Goal: Navigation & Orientation: Understand site structure

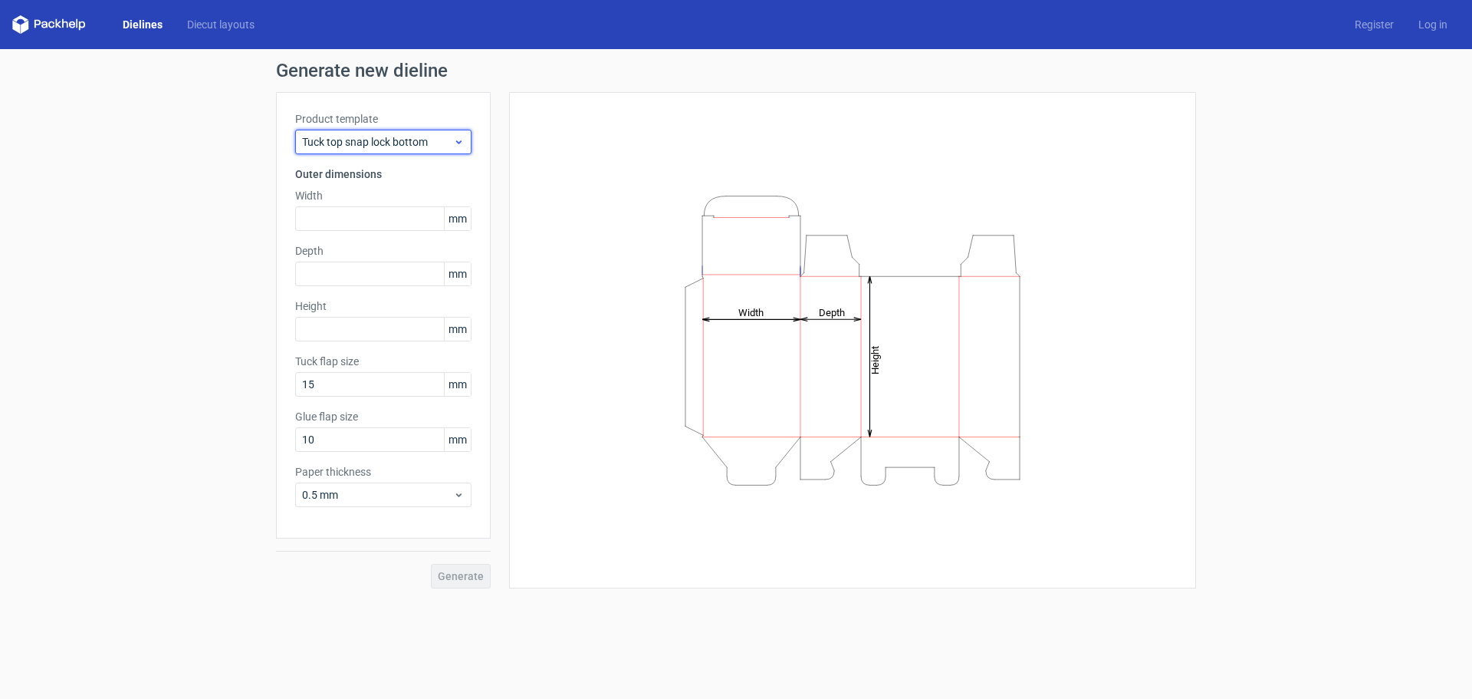
click at [461, 137] on icon at bounding box center [459, 142] width 12 height 12
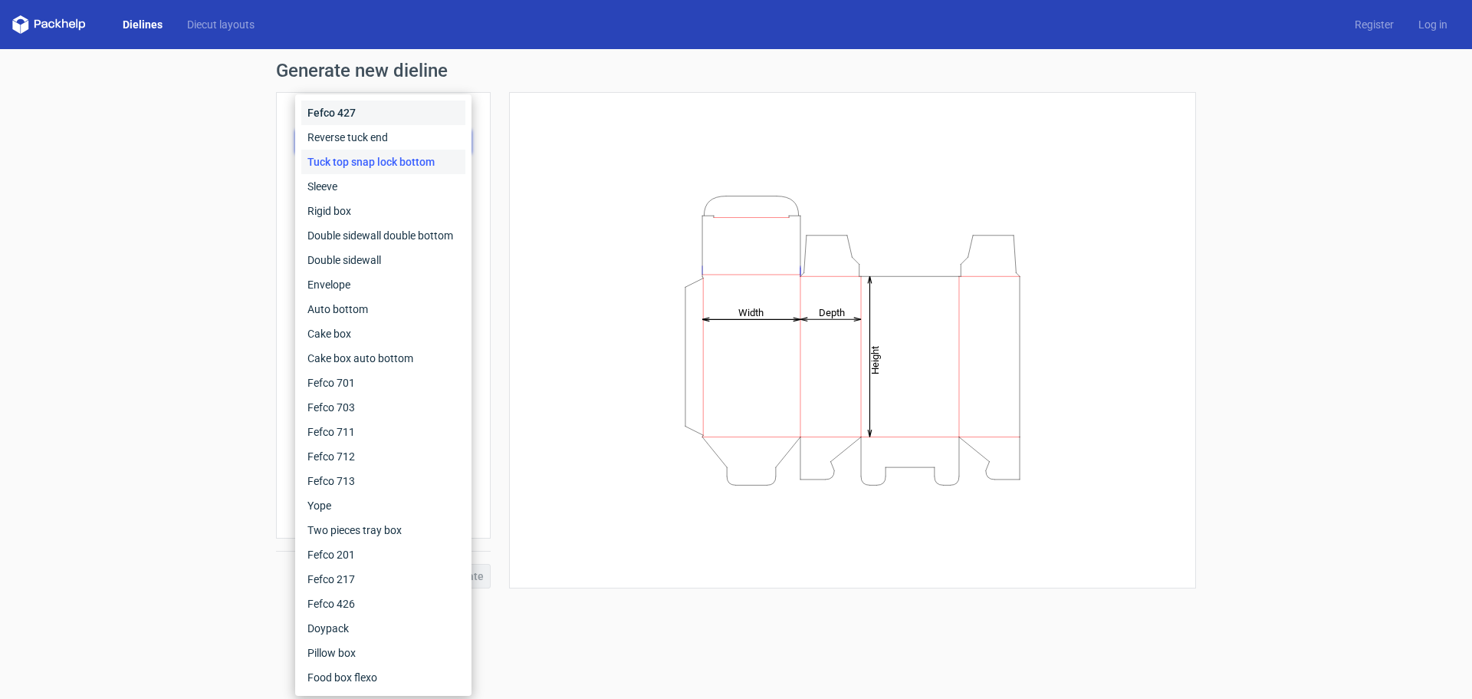
click at [438, 114] on div "Fefco 427" at bounding box center [383, 112] width 164 height 25
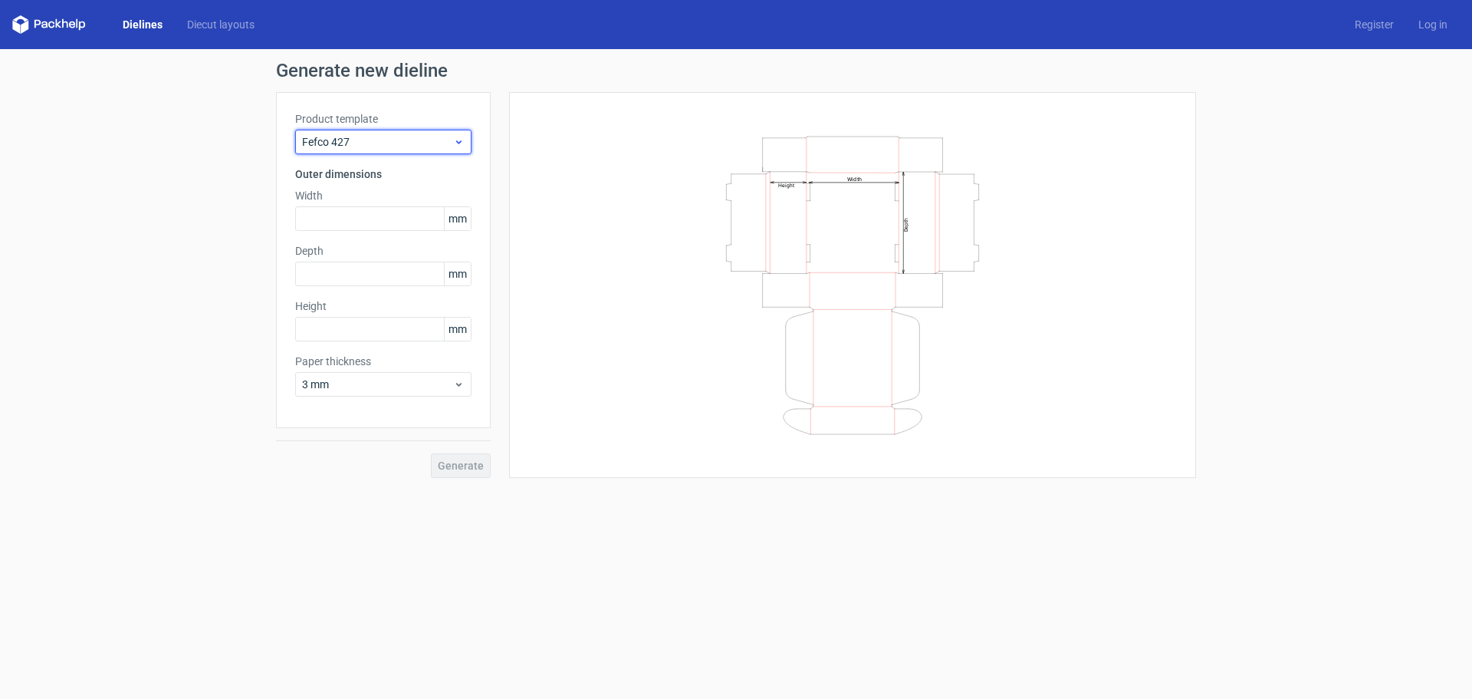
click at [456, 133] on div "Fefco 427" at bounding box center [383, 142] width 176 height 25
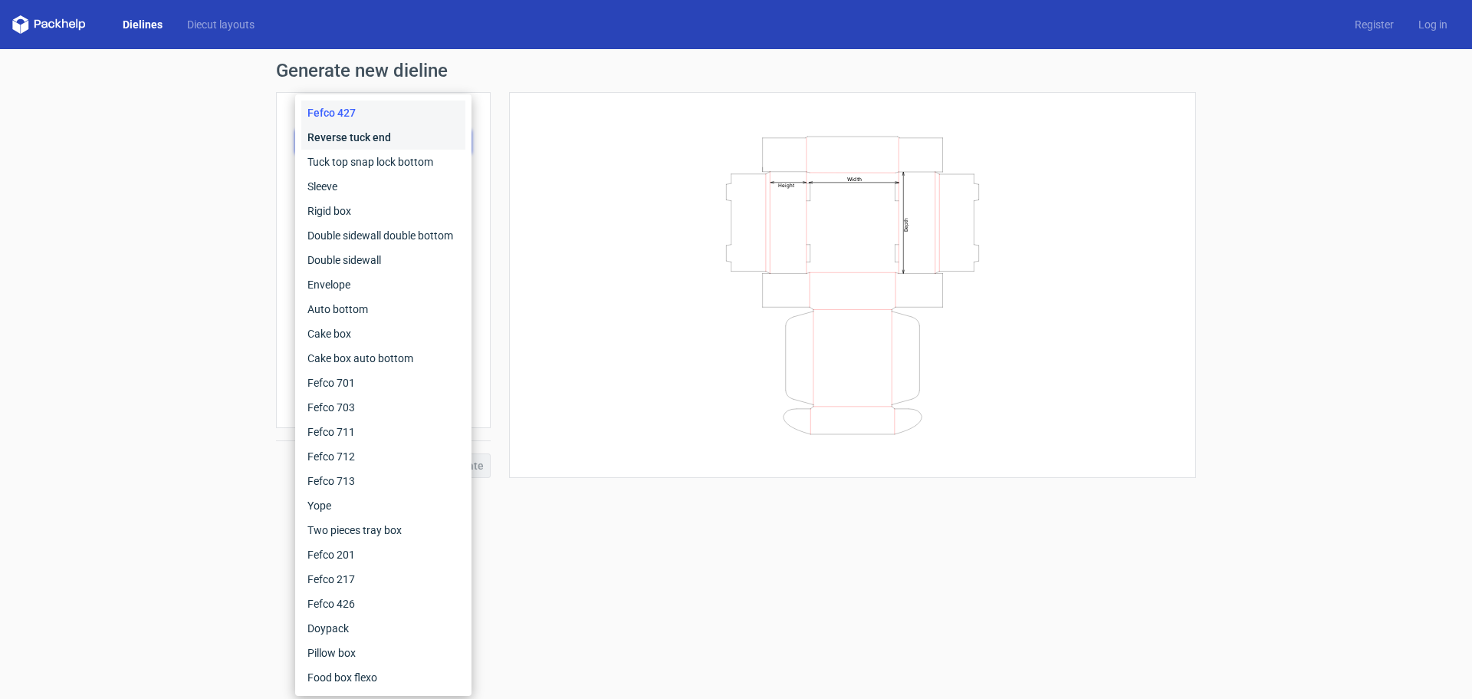
click at [445, 143] on div "Reverse tuck end" at bounding box center [383, 137] width 164 height 25
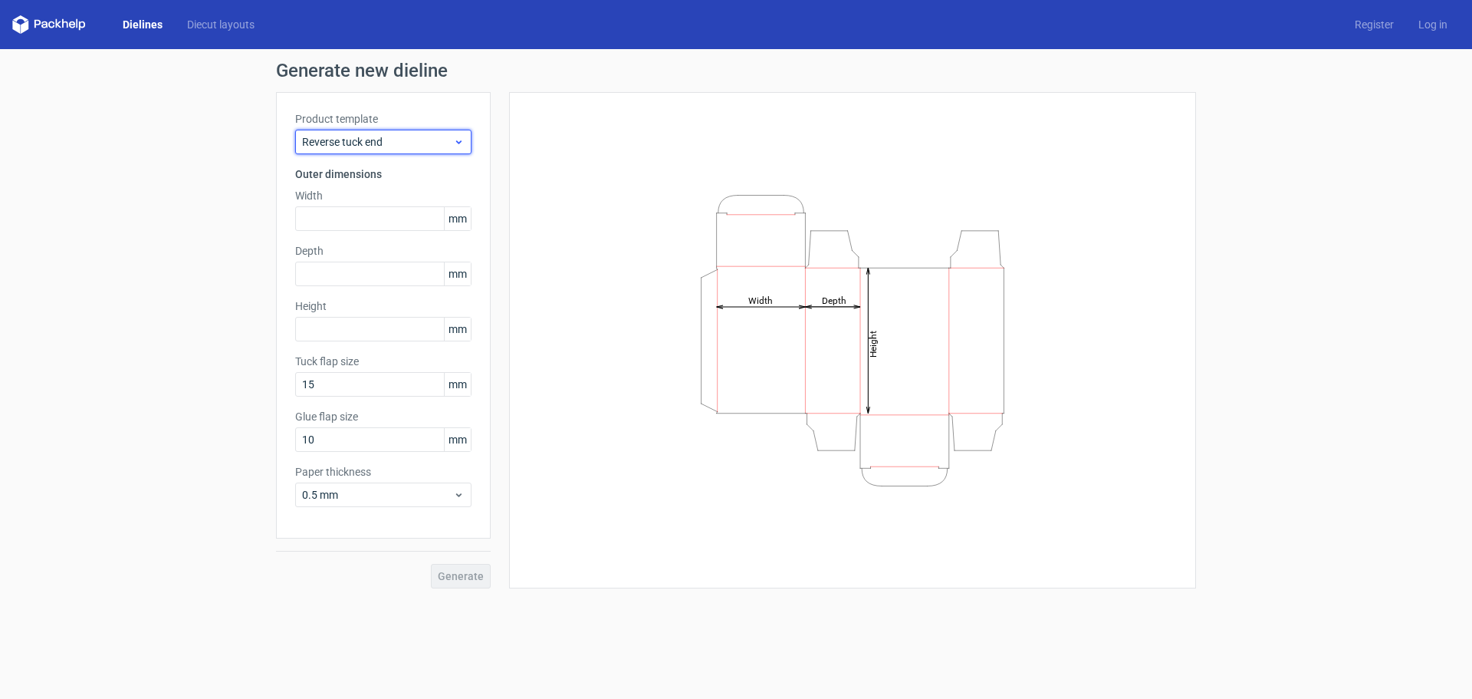
click at [460, 133] on div "Reverse tuck end" at bounding box center [383, 142] width 176 height 25
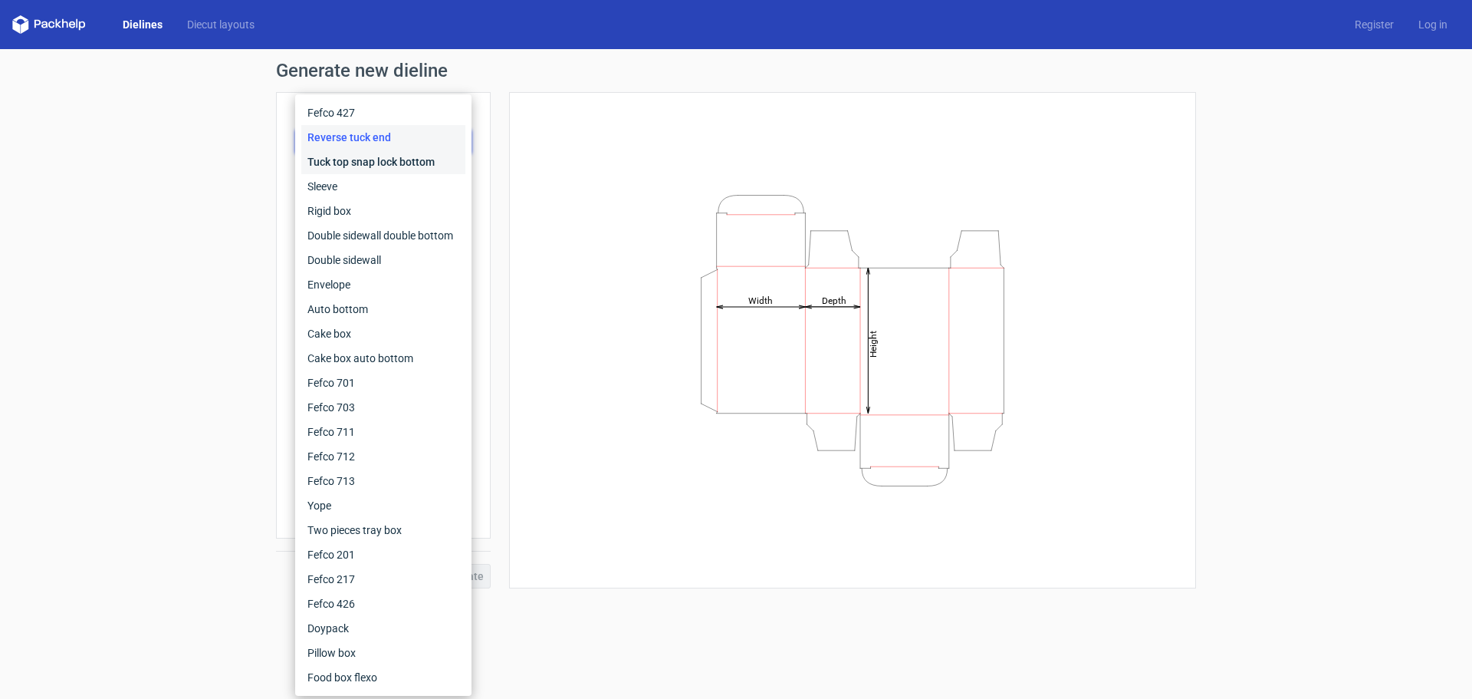
click at [450, 159] on div "Tuck top snap lock bottom" at bounding box center [383, 162] width 164 height 25
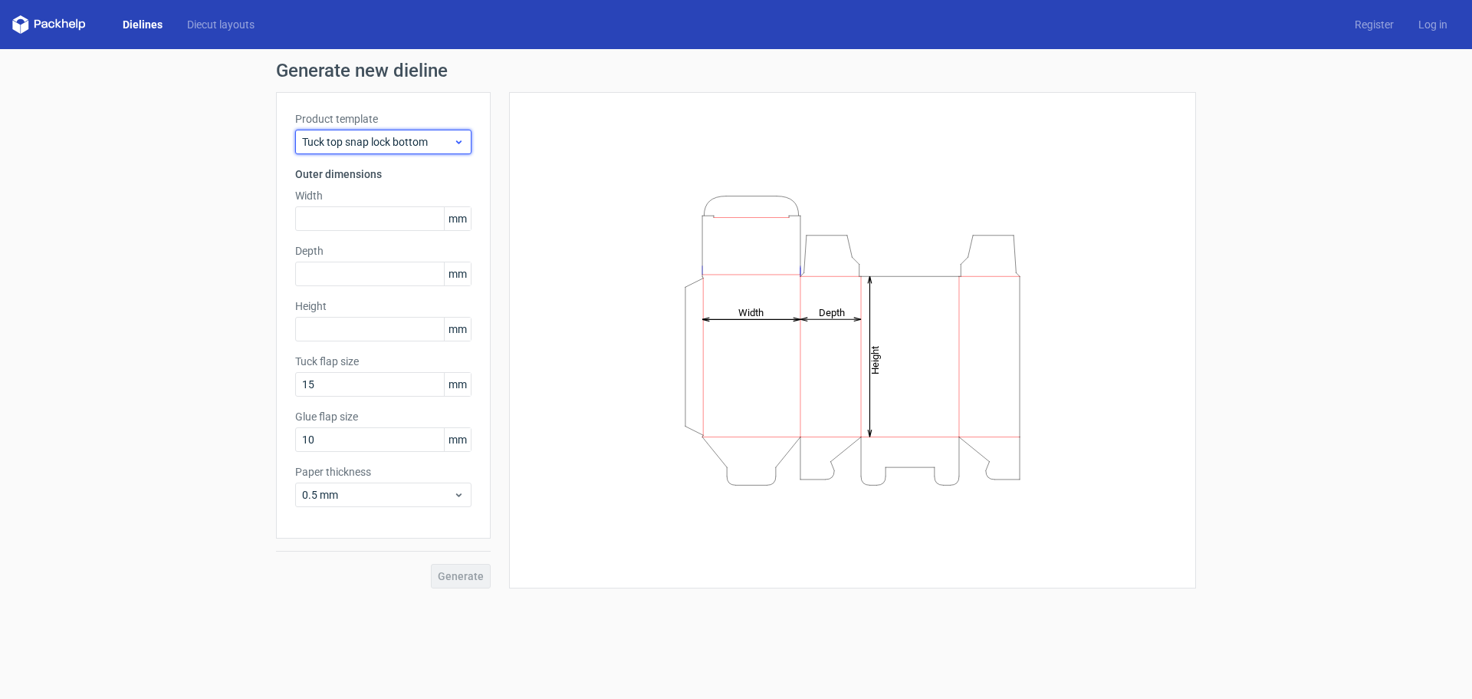
click at [461, 148] on div "Tuck top snap lock bottom" at bounding box center [383, 142] width 176 height 25
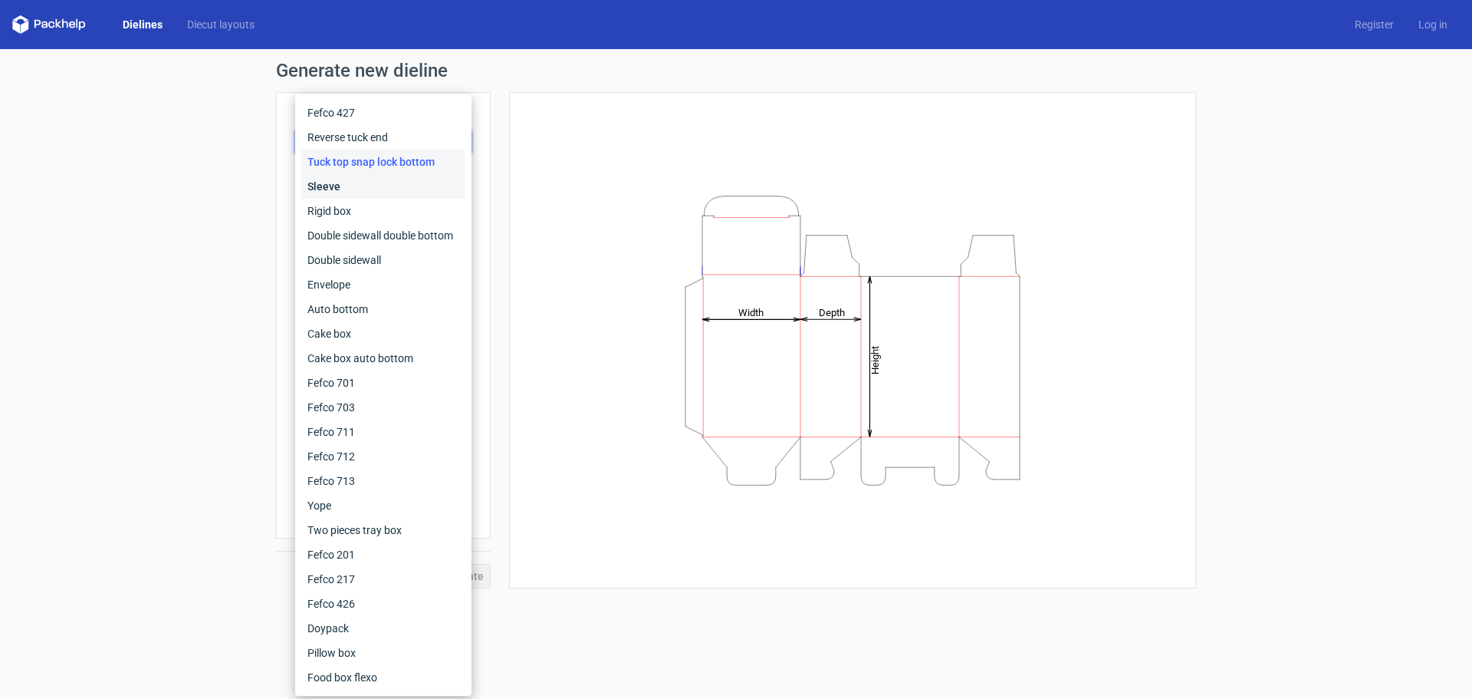
click at [449, 179] on div "Sleeve" at bounding box center [383, 186] width 164 height 25
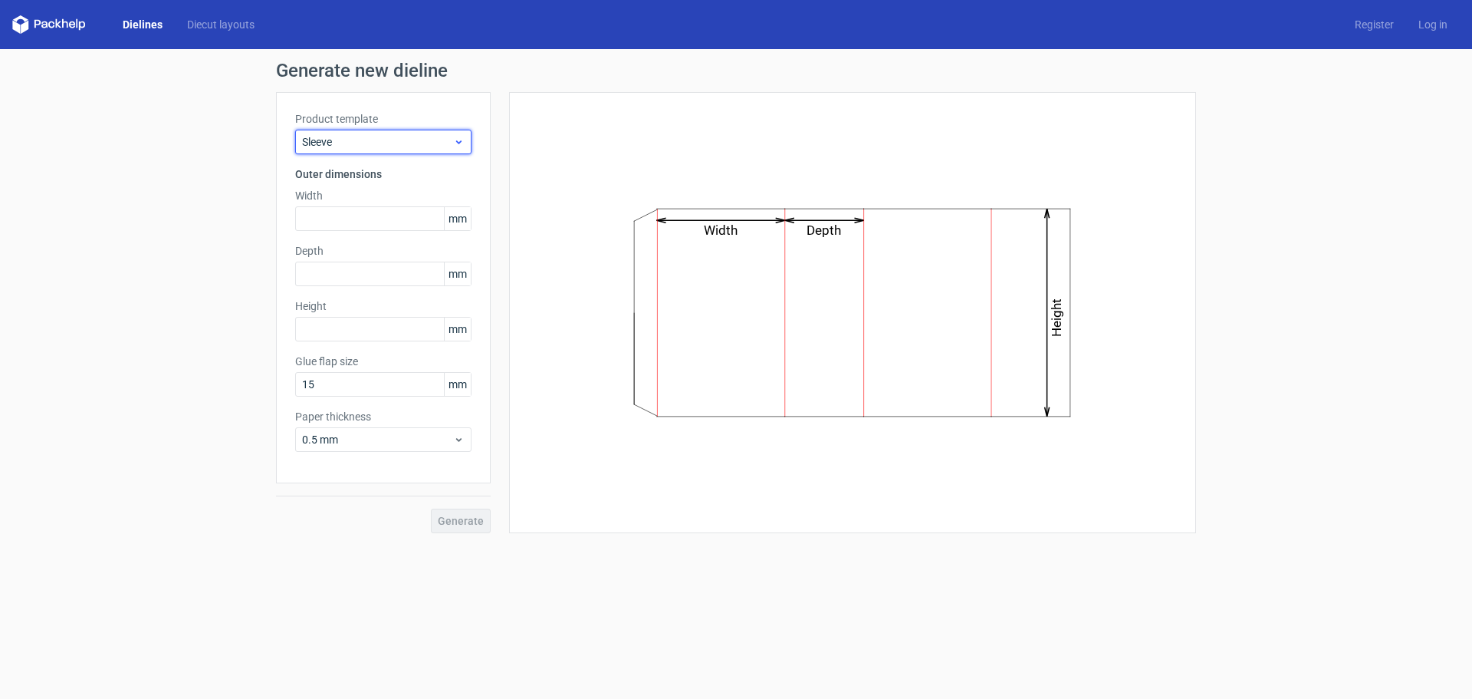
click at [458, 142] on use at bounding box center [458, 142] width 5 height 4
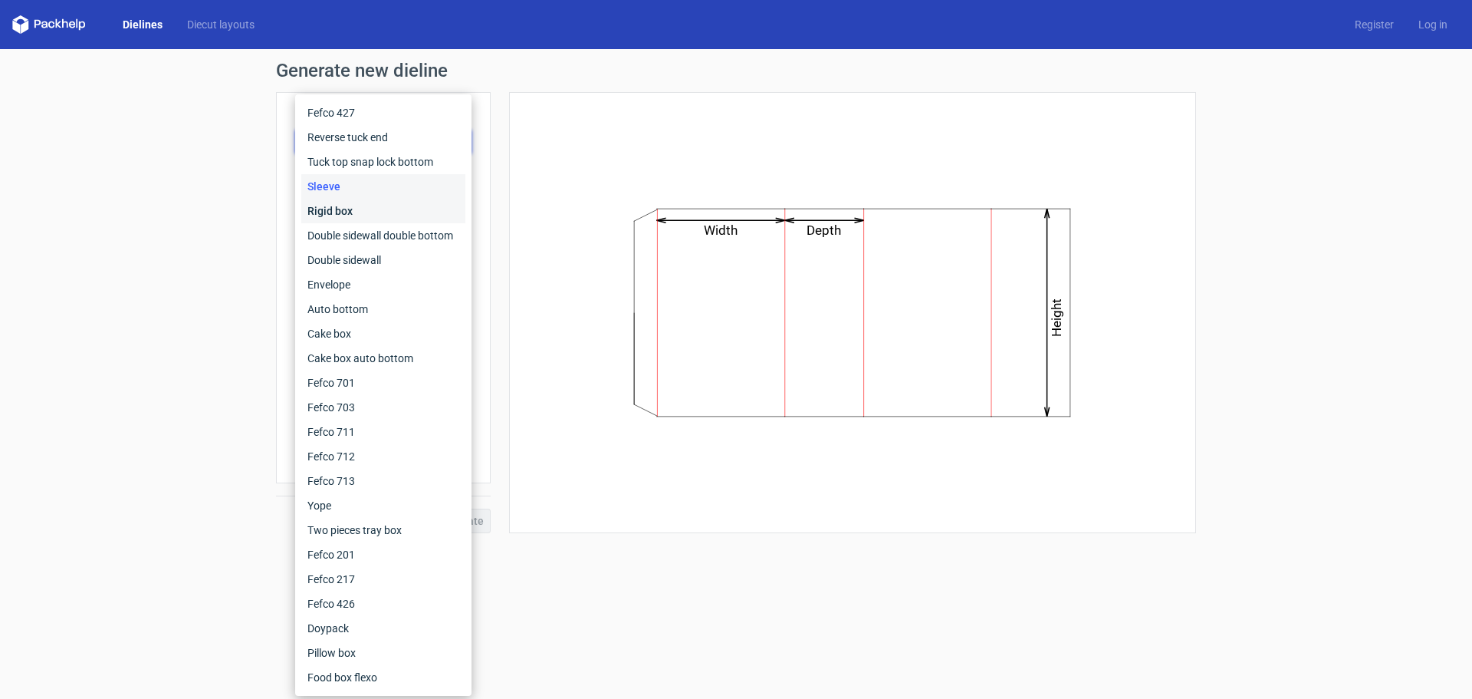
click at [439, 199] on div "Rigid box" at bounding box center [383, 211] width 164 height 25
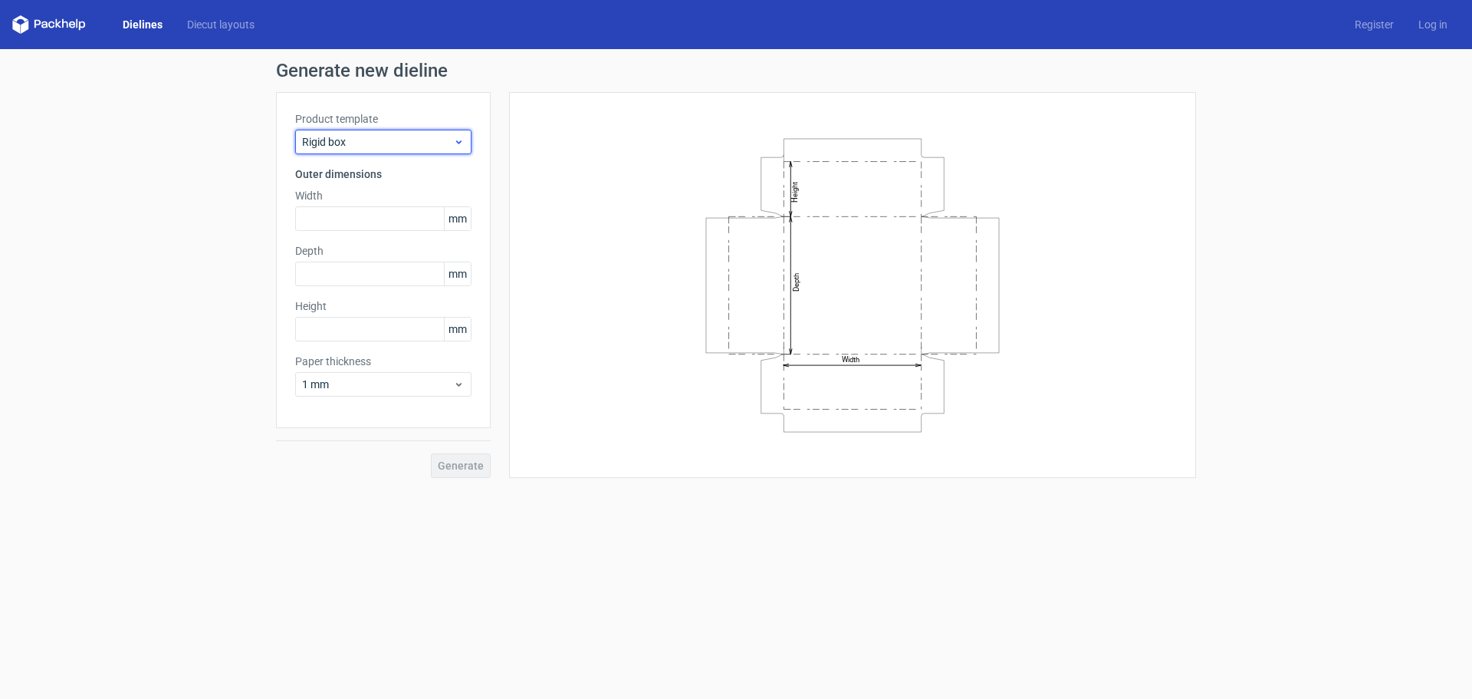
click at [467, 144] on div "Rigid box" at bounding box center [383, 142] width 176 height 25
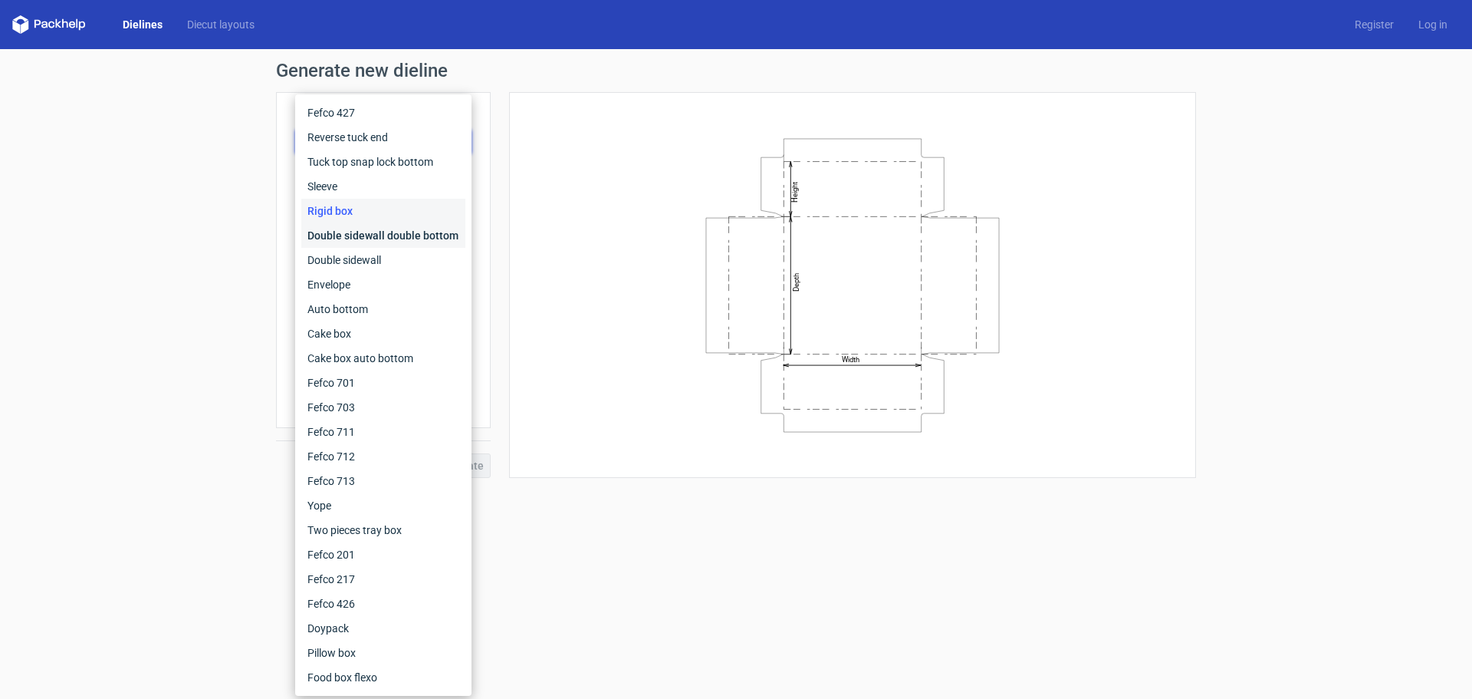
click at [442, 223] on div "Double sidewall double bottom" at bounding box center [383, 235] width 164 height 25
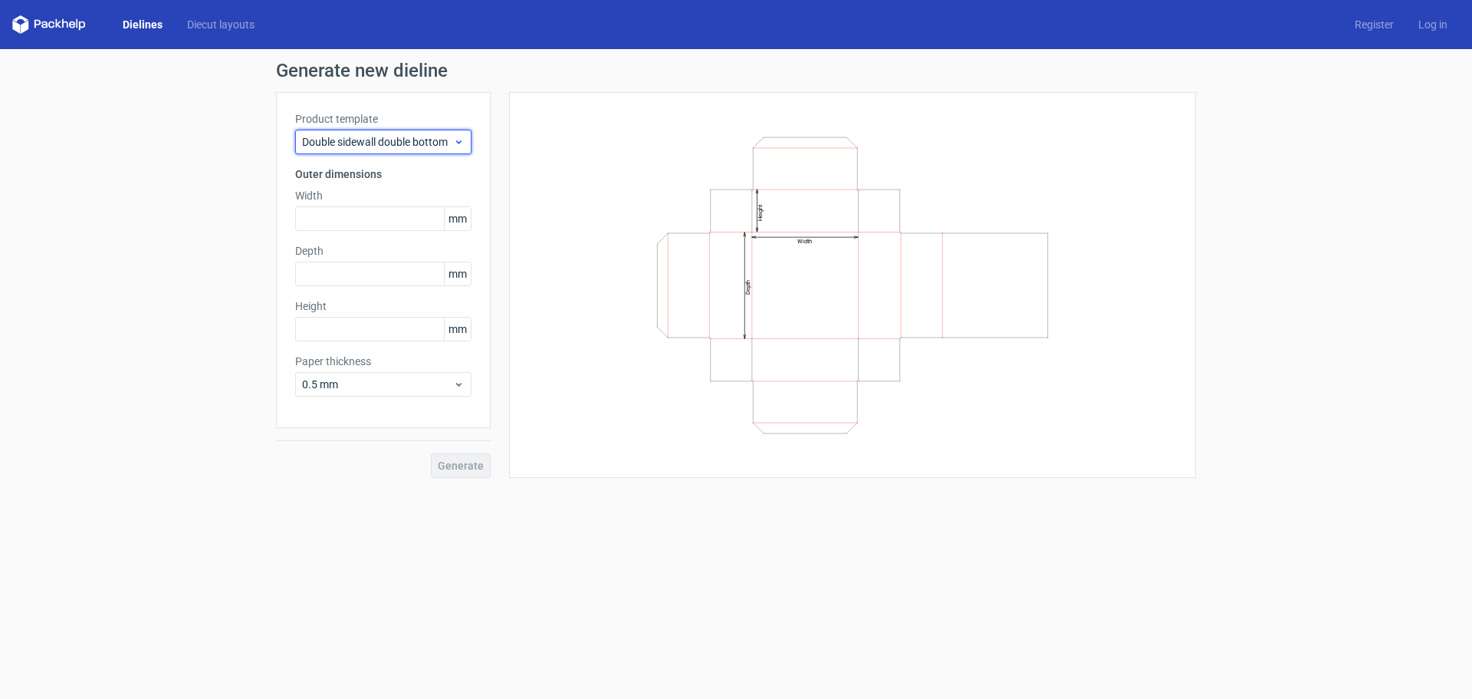
click at [468, 135] on div "Double sidewall double bottom" at bounding box center [383, 142] width 176 height 25
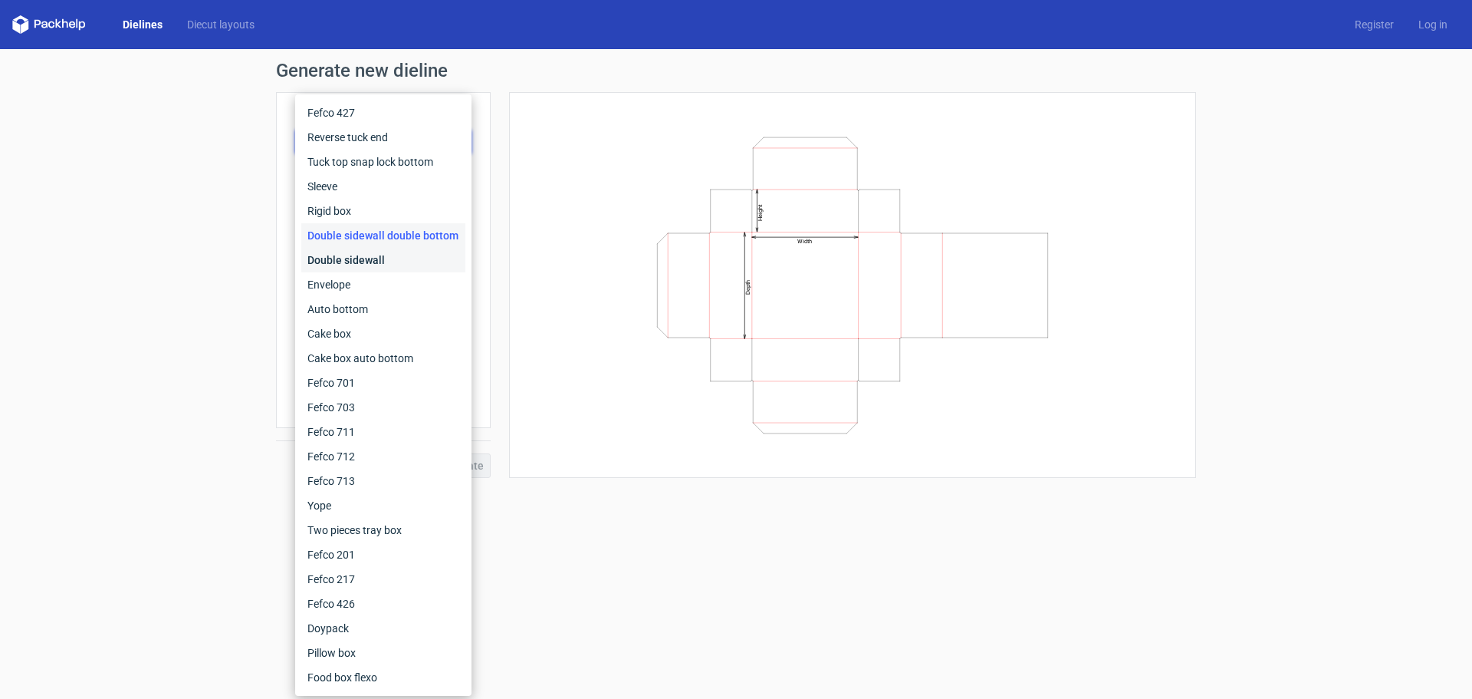
click at [442, 265] on div "Double sidewall" at bounding box center [383, 260] width 164 height 25
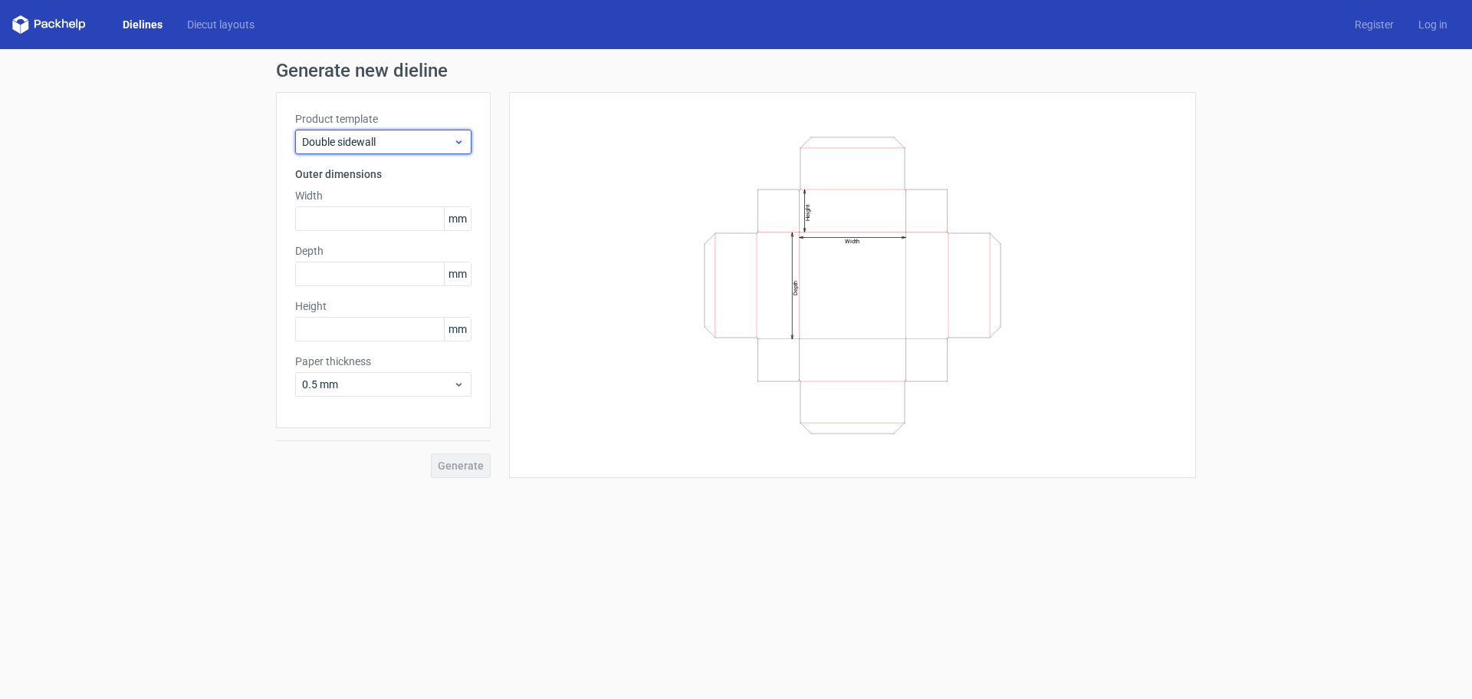
click at [457, 147] on icon at bounding box center [459, 142] width 12 height 12
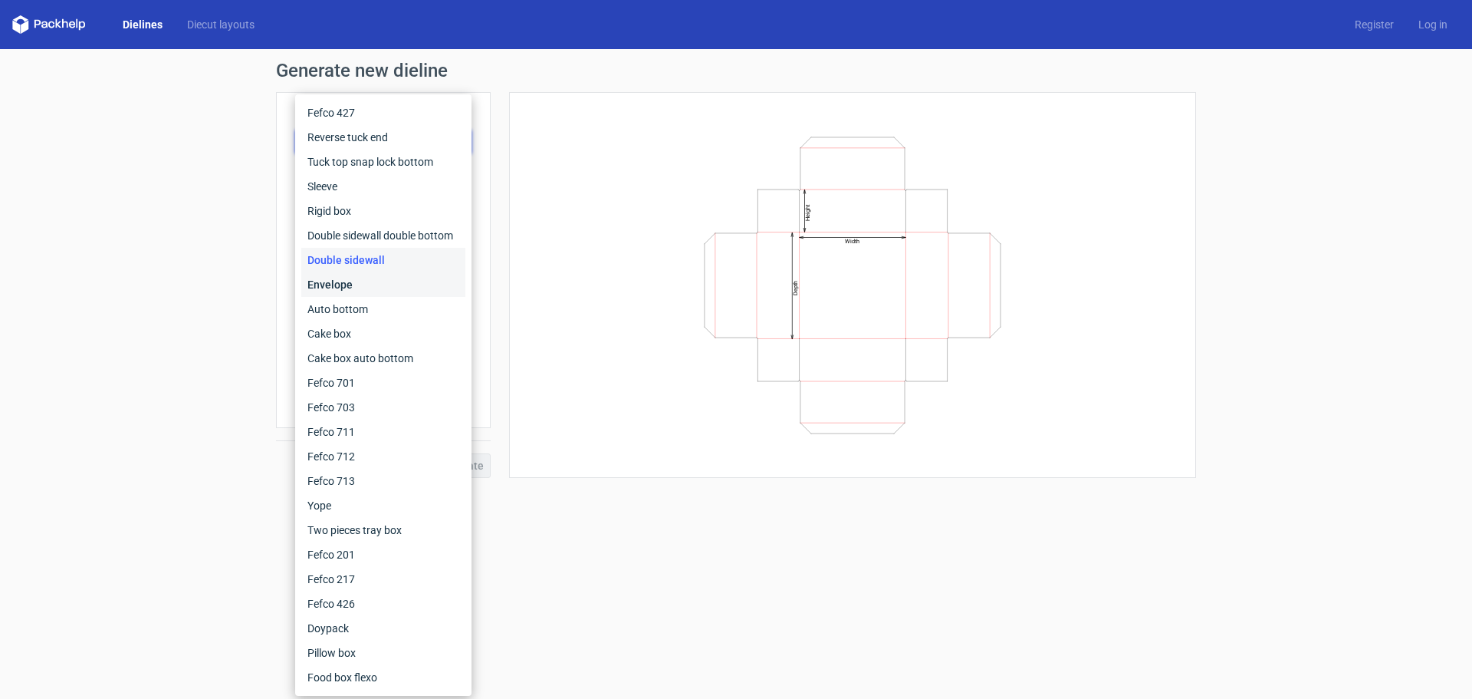
click at [430, 286] on div "Envelope" at bounding box center [383, 284] width 164 height 25
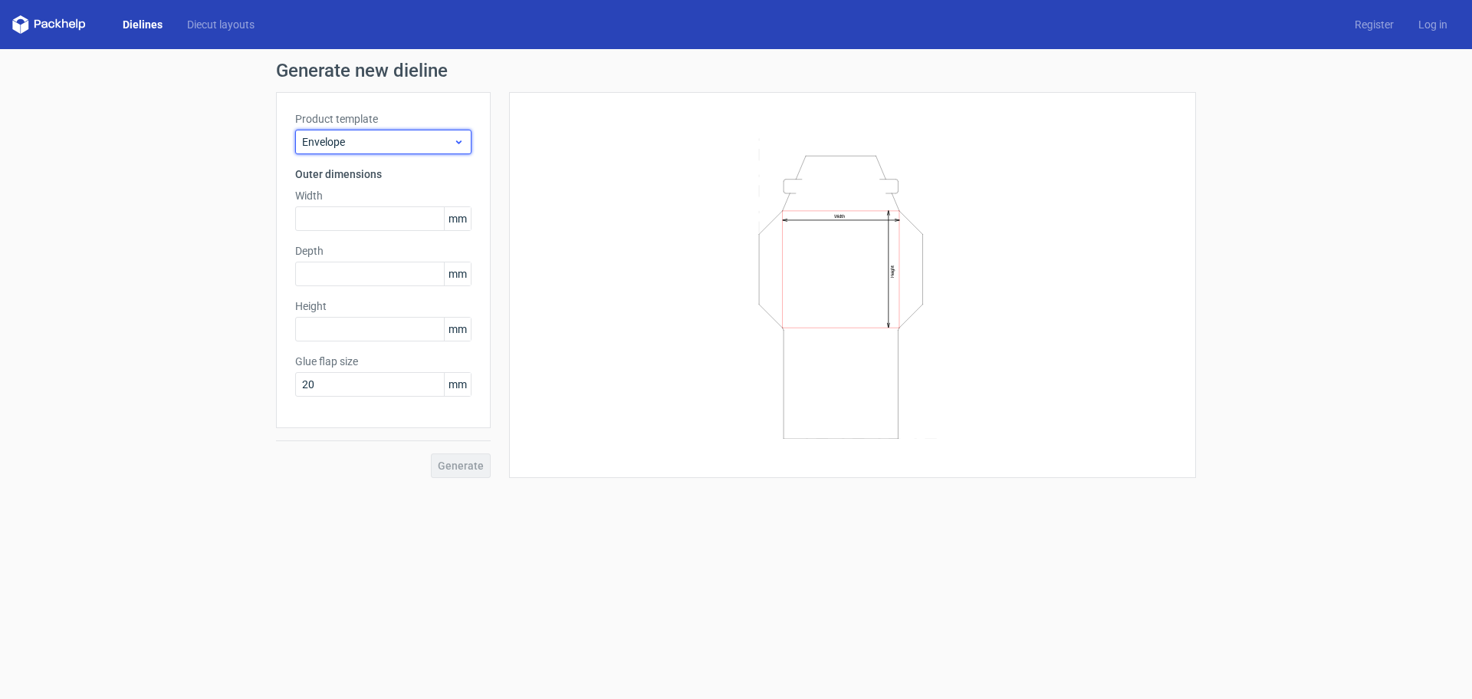
click at [442, 141] on span "Envelope" at bounding box center [377, 141] width 151 height 15
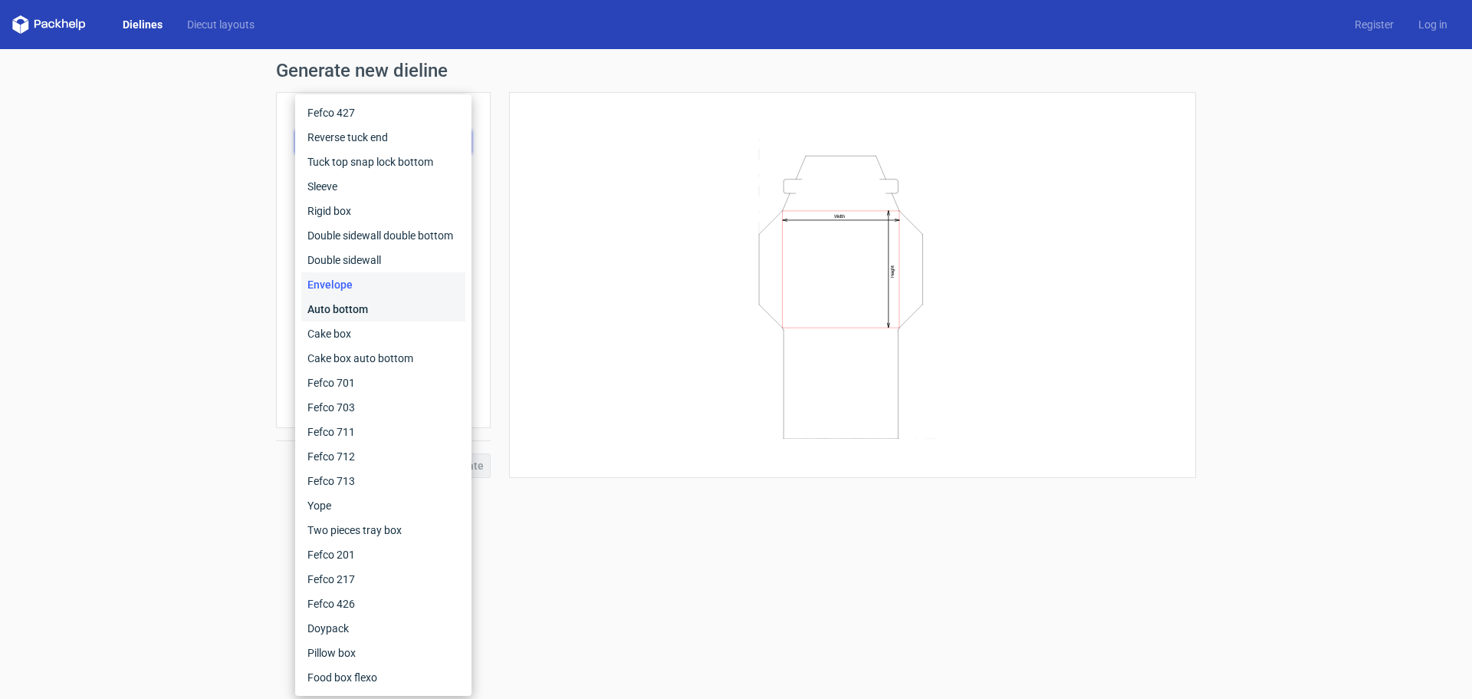
click at [425, 301] on div "Auto bottom" at bounding box center [383, 309] width 164 height 25
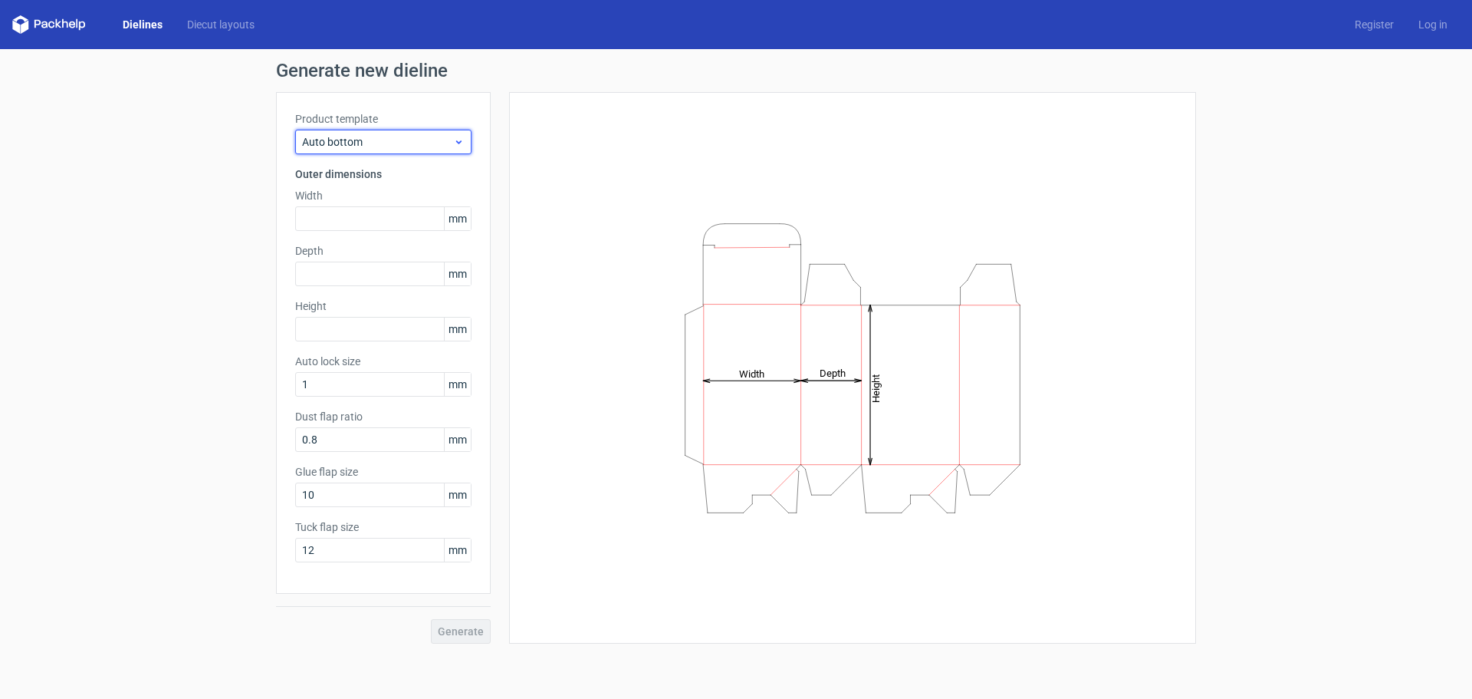
click at [444, 136] on span "Auto bottom" at bounding box center [377, 141] width 151 height 15
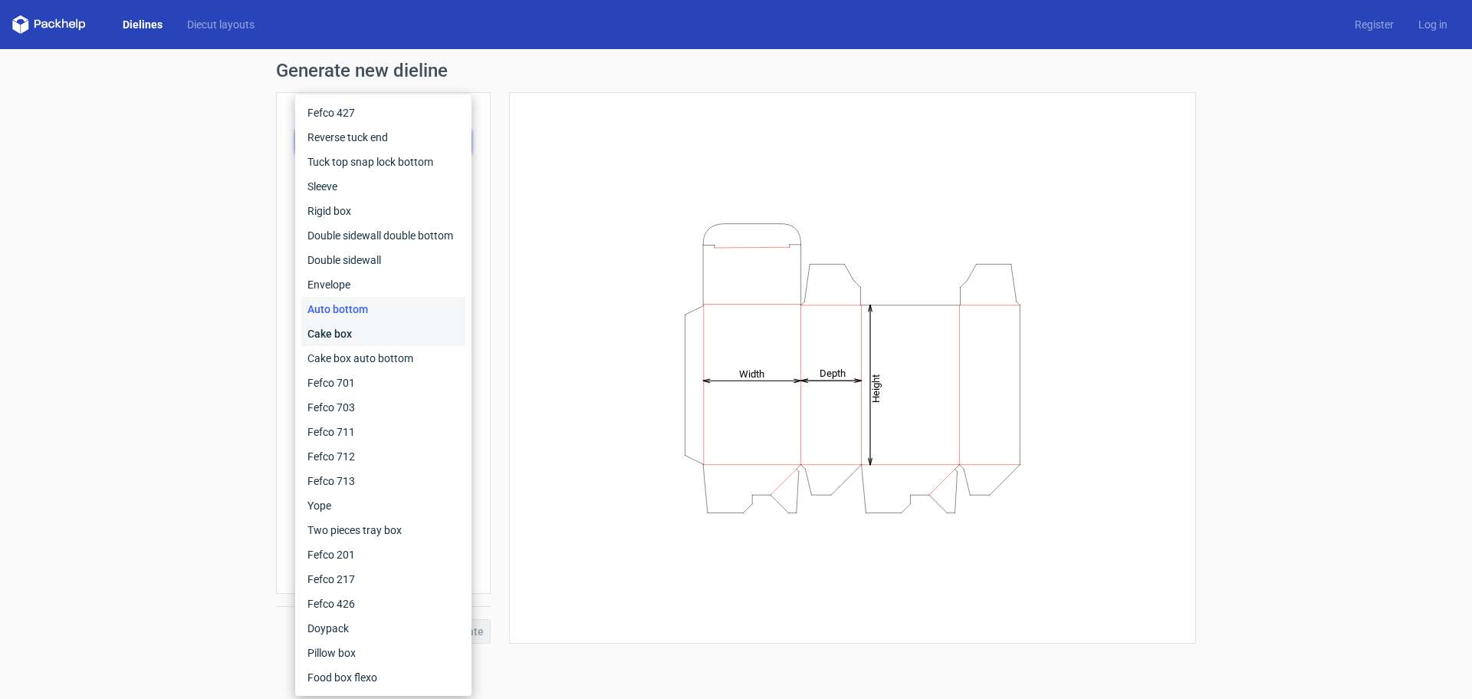
click at [418, 324] on div "Cake box" at bounding box center [383, 333] width 164 height 25
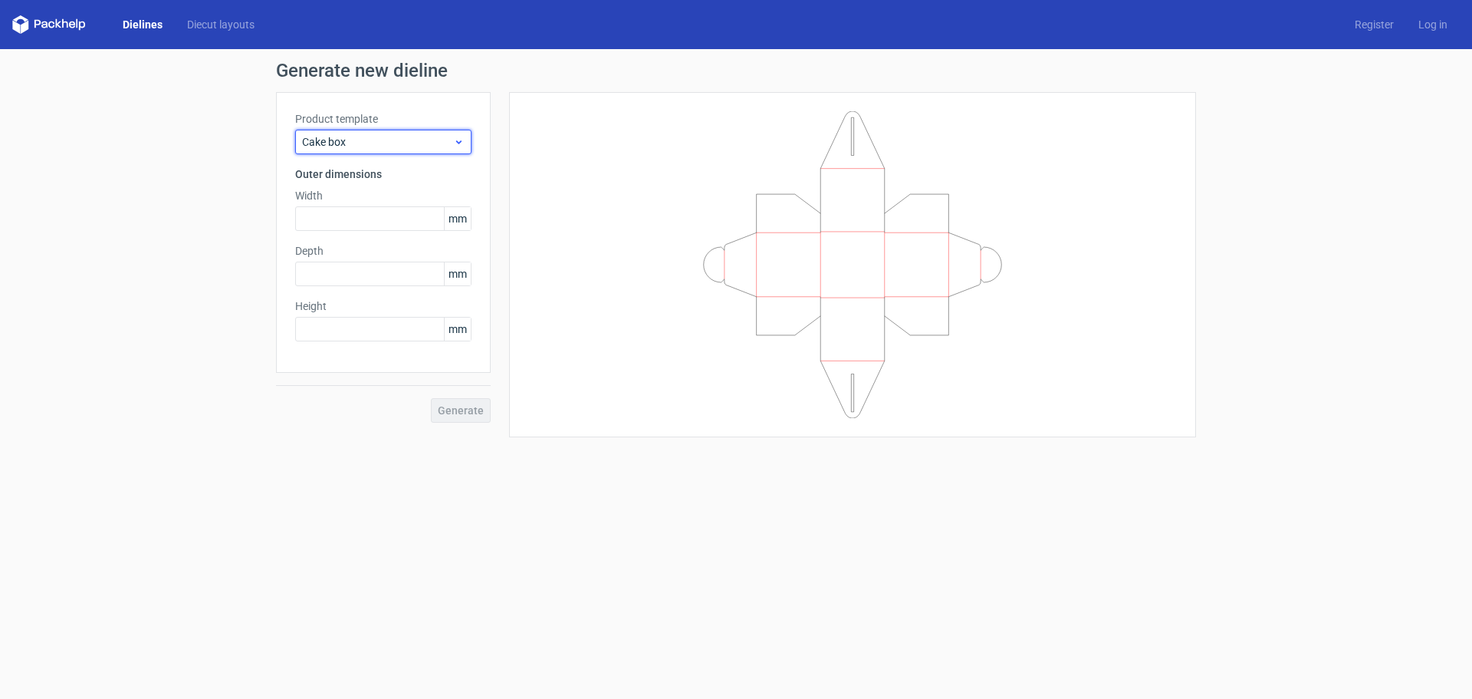
click at [429, 141] on span "Cake box" at bounding box center [377, 141] width 151 height 15
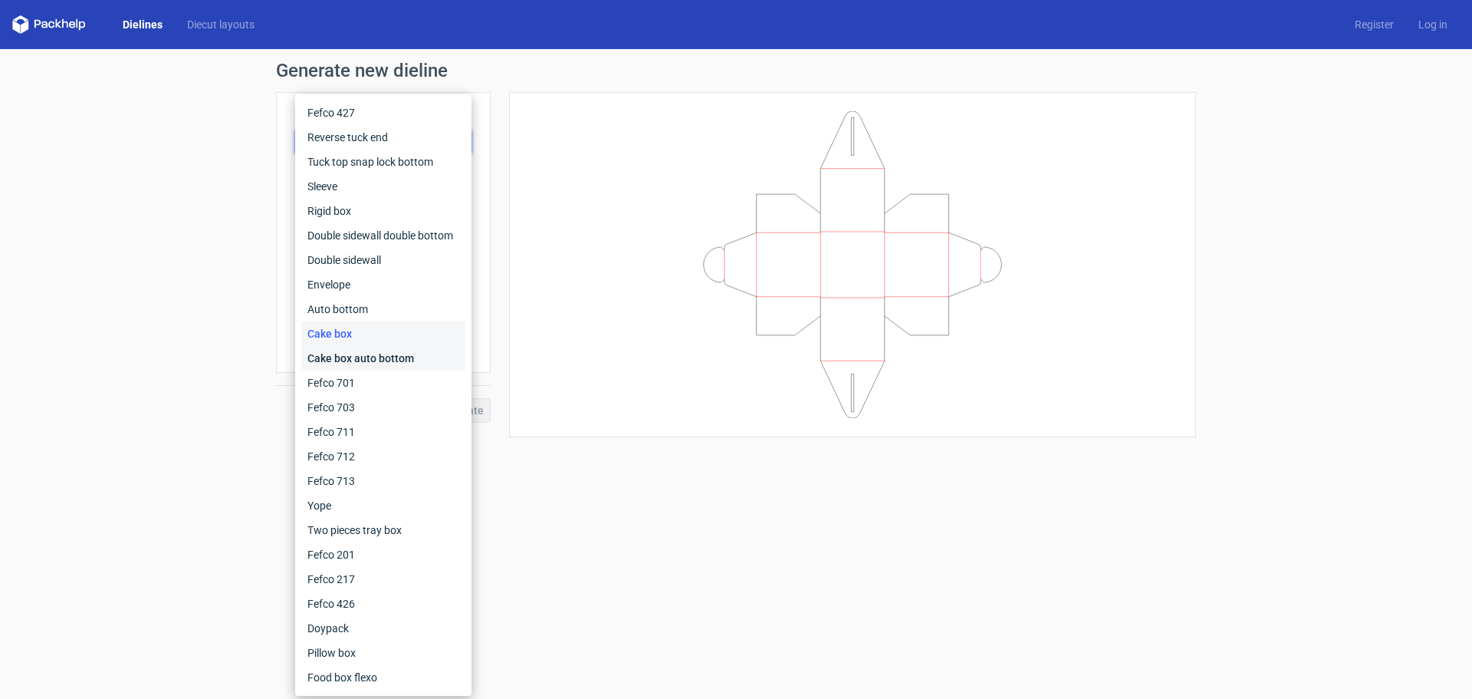
click at [419, 359] on div "Cake box auto bottom" at bounding box center [383, 358] width 164 height 25
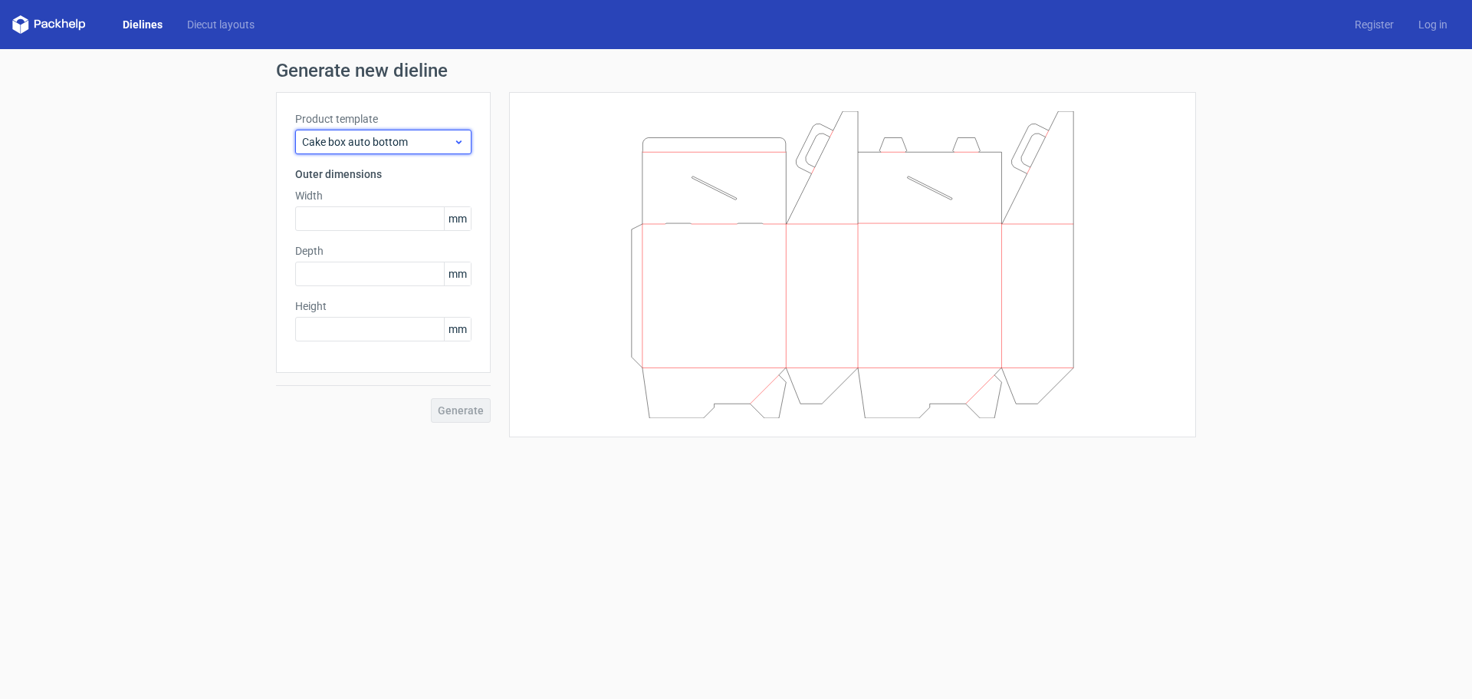
click at [438, 134] on span "Cake box auto bottom" at bounding box center [377, 141] width 151 height 15
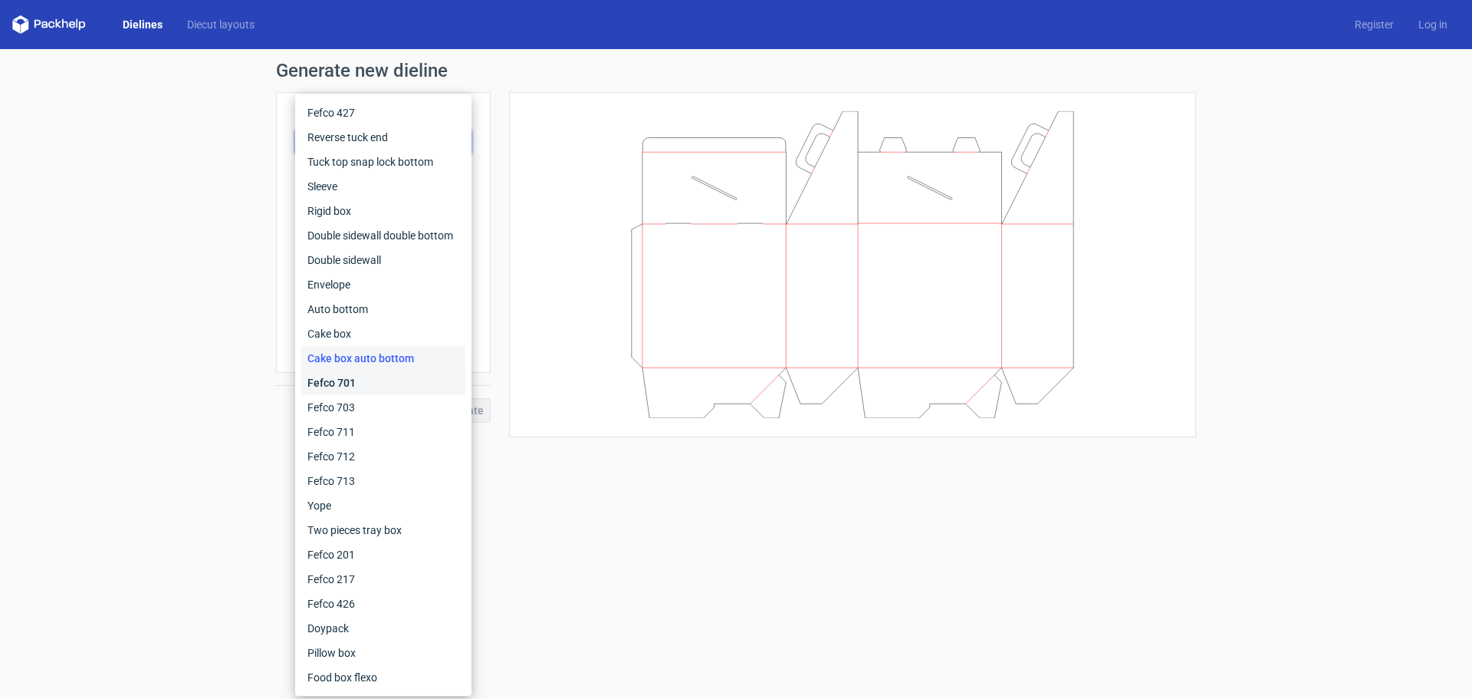
click at [416, 383] on div "Fefco 701" at bounding box center [383, 382] width 164 height 25
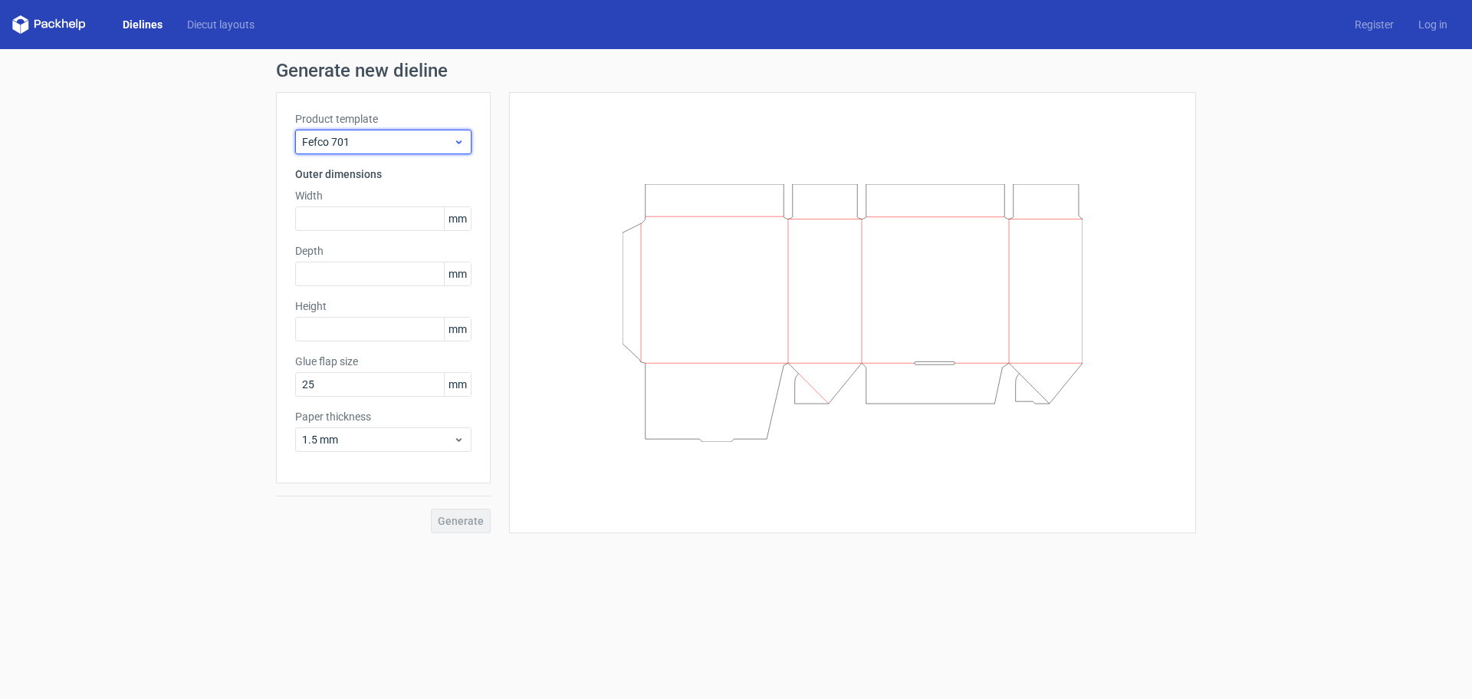
click at [433, 138] on span "Fefco 701" at bounding box center [377, 141] width 151 height 15
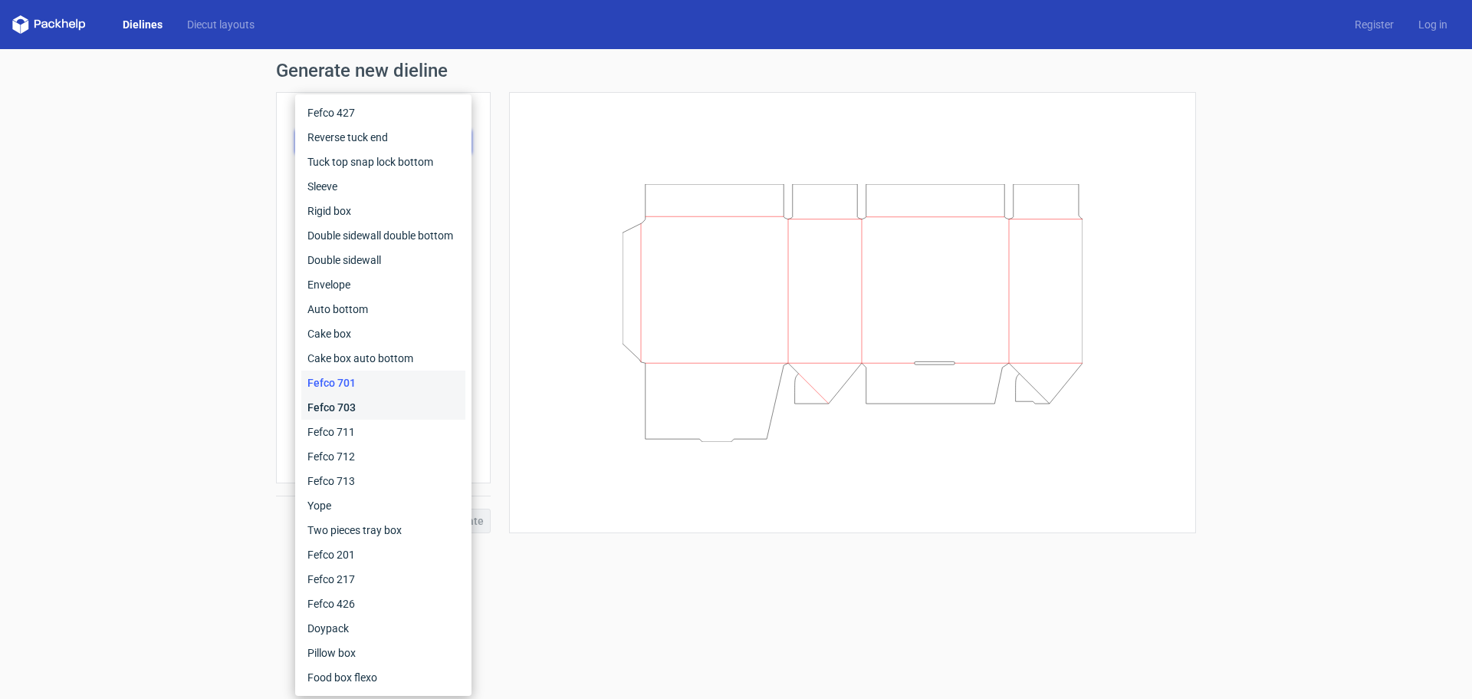
click at [427, 400] on div "Fefco 703" at bounding box center [383, 407] width 164 height 25
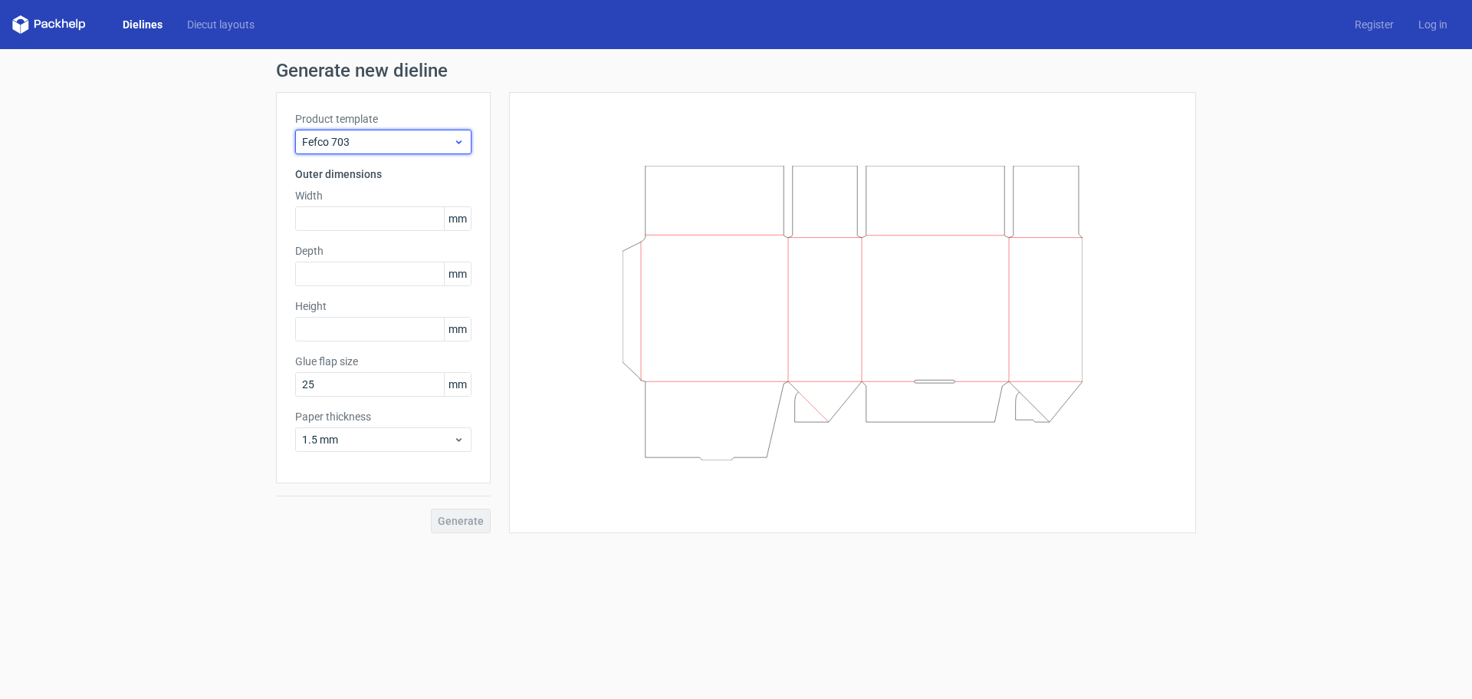
click at [424, 141] on span "Fefco 703" at bounding box center [377, 141] width 151 height 15
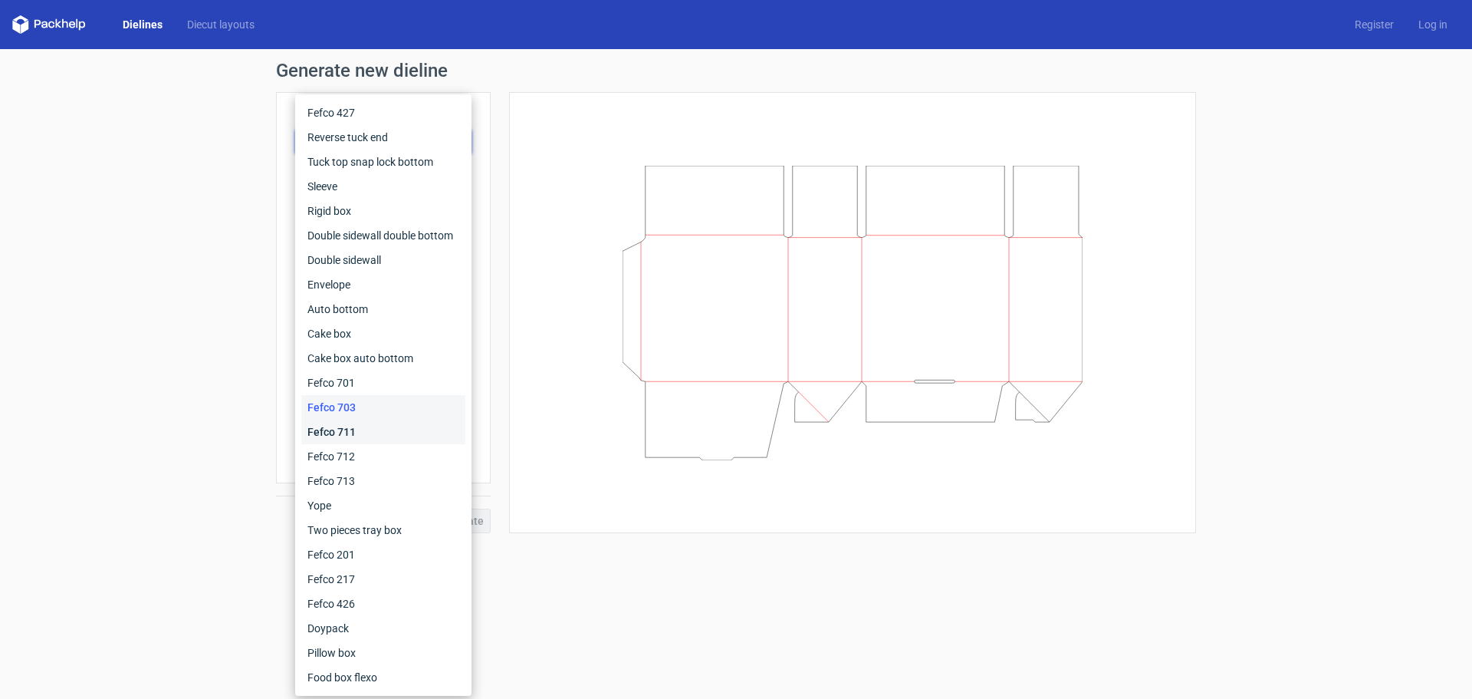
click at [422, 434] on div "Fefco 711" at bounding box center [383, 431] width 164 height 25
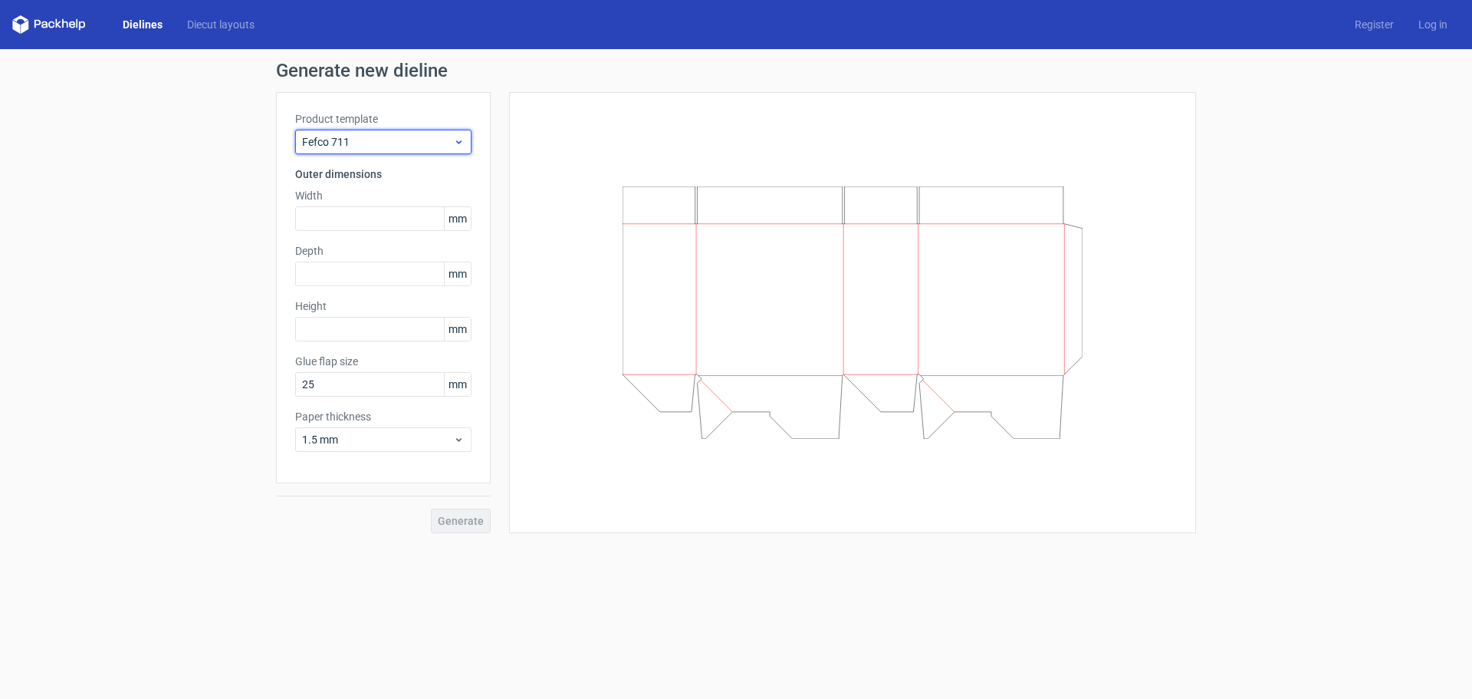
click at [427, 141] on span "Fefco 711" at bounding box center [377, 141] width 151 height 15
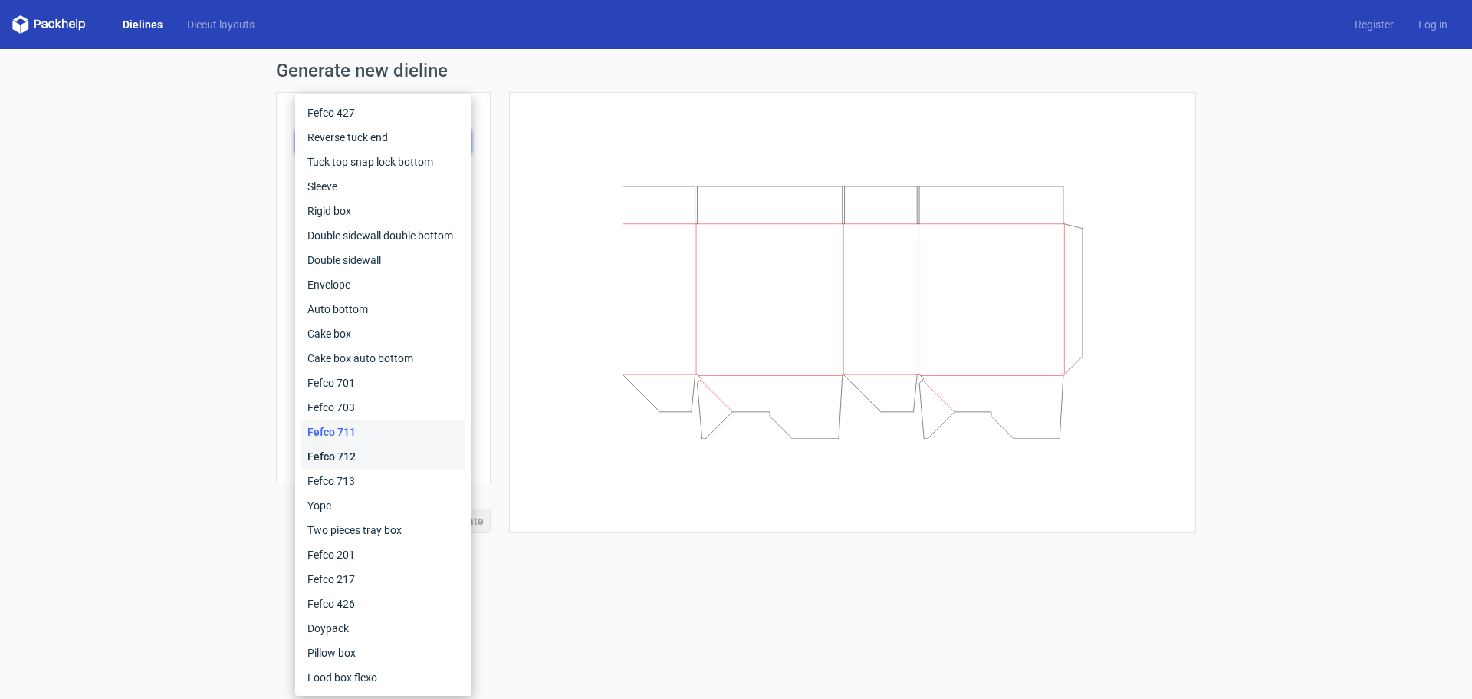
click at [418, 449] on div "Fefco 712" at bounding box center [383, 456] width 164 height 25
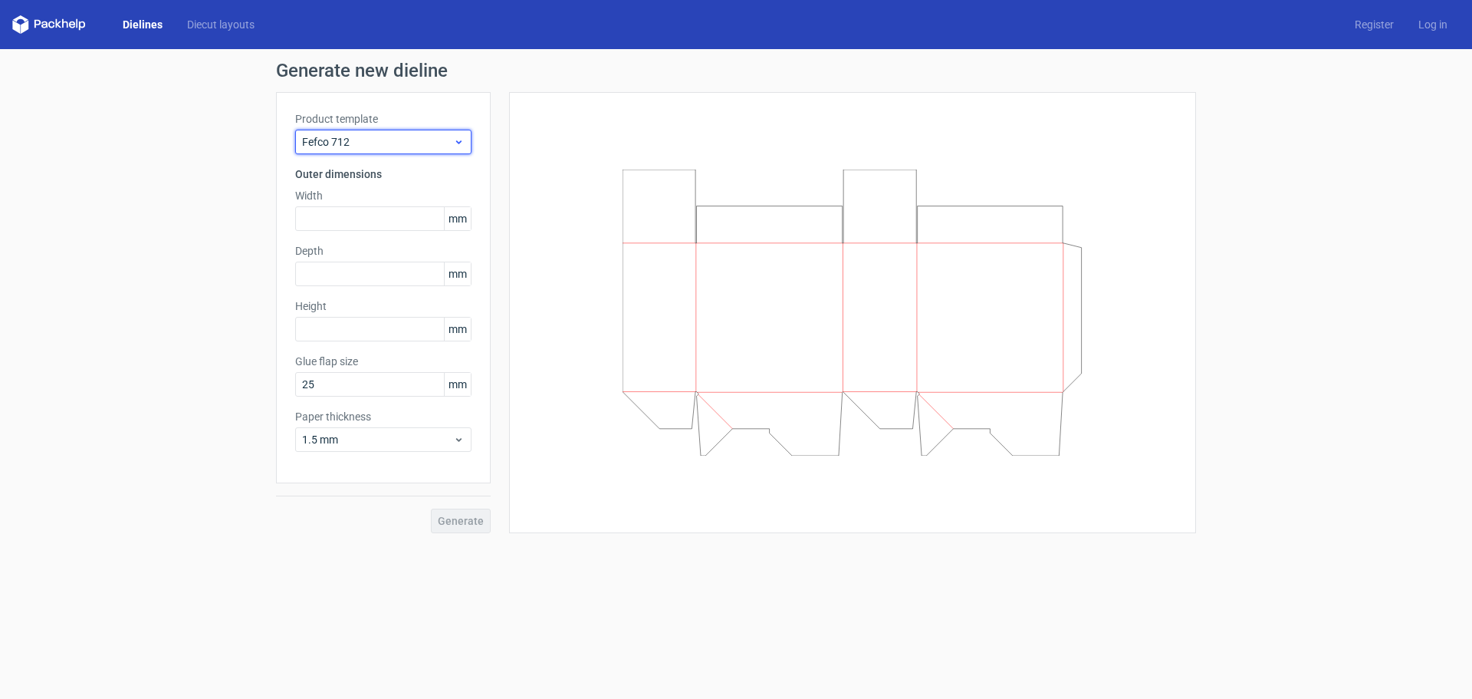
click at [433, 142] on span "Fefco 712" at bounding box center [377, 141] width 151 height 15
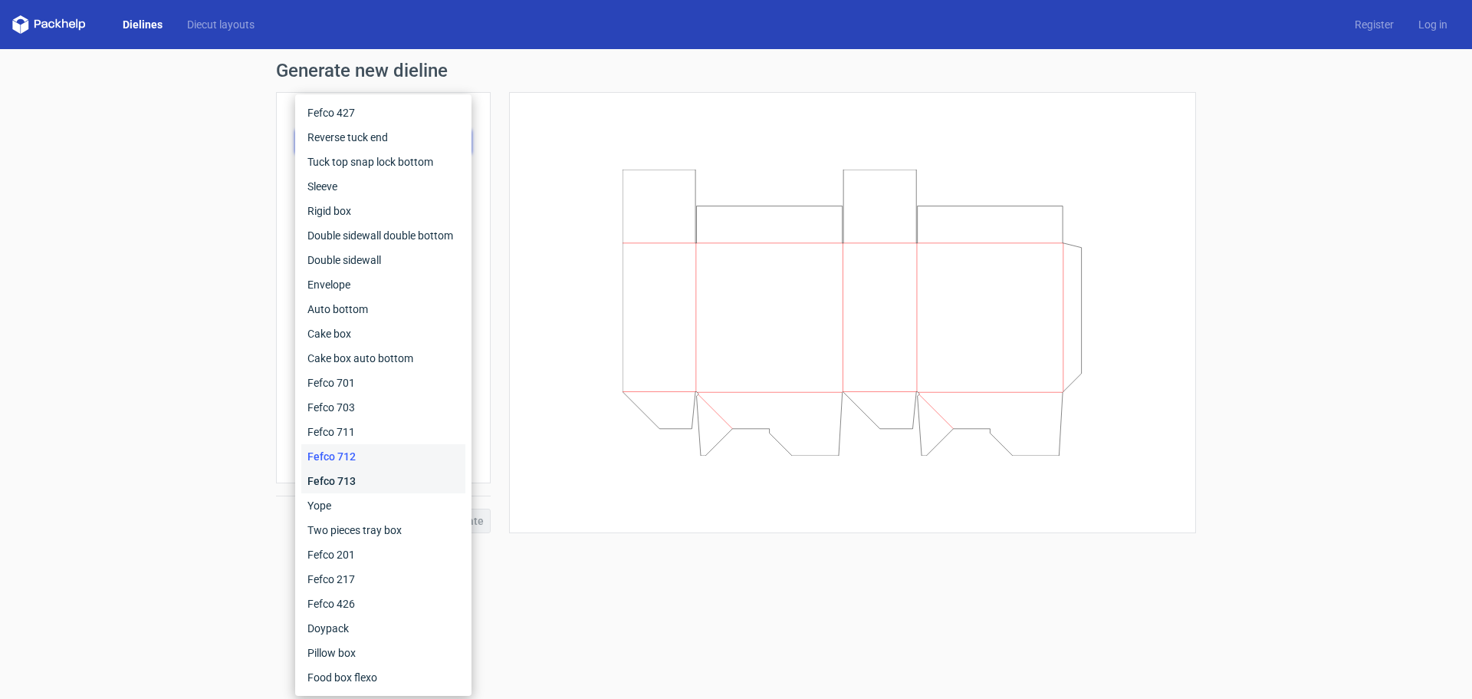
click at [421, 476] on div "Fefco 713" at bounding box center [383, 481] width 164 height 25
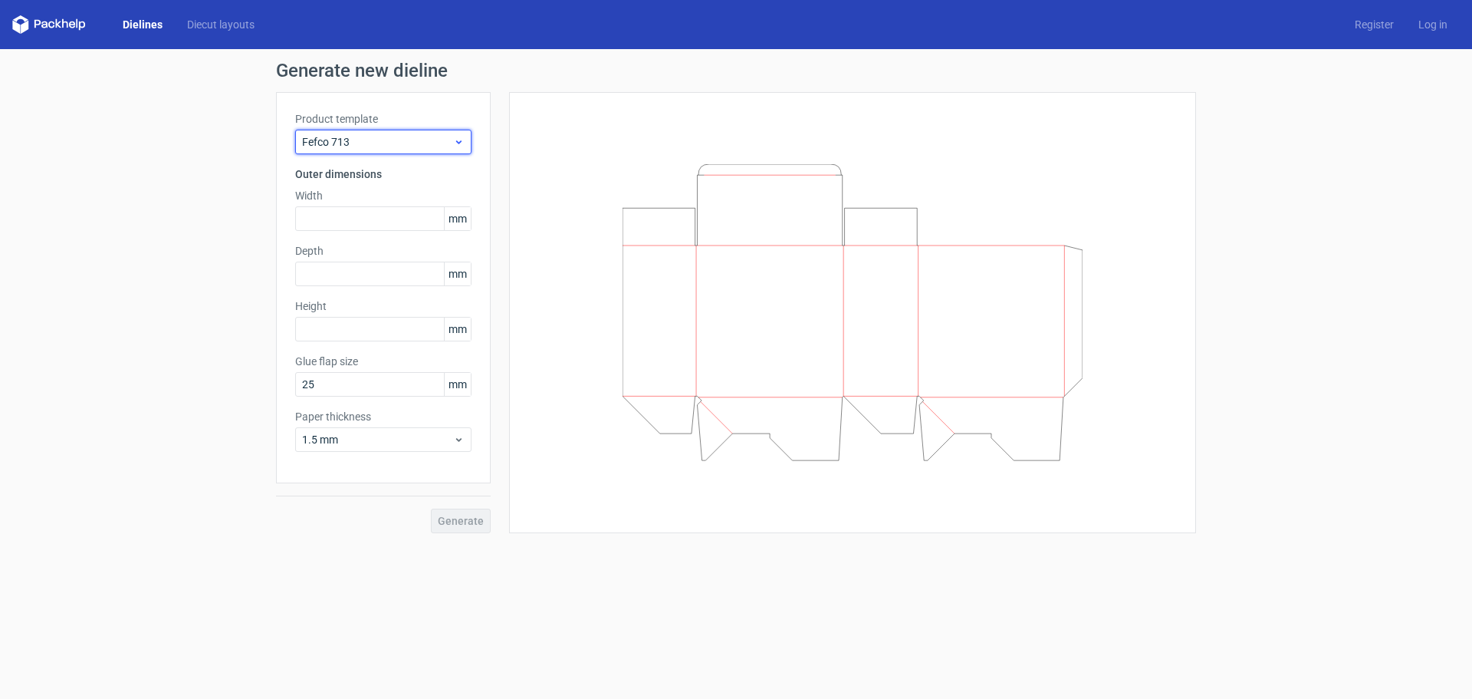
click at [429, 140] on span "Fefco 713" at bounding box center [377, 141] width 151 height 15
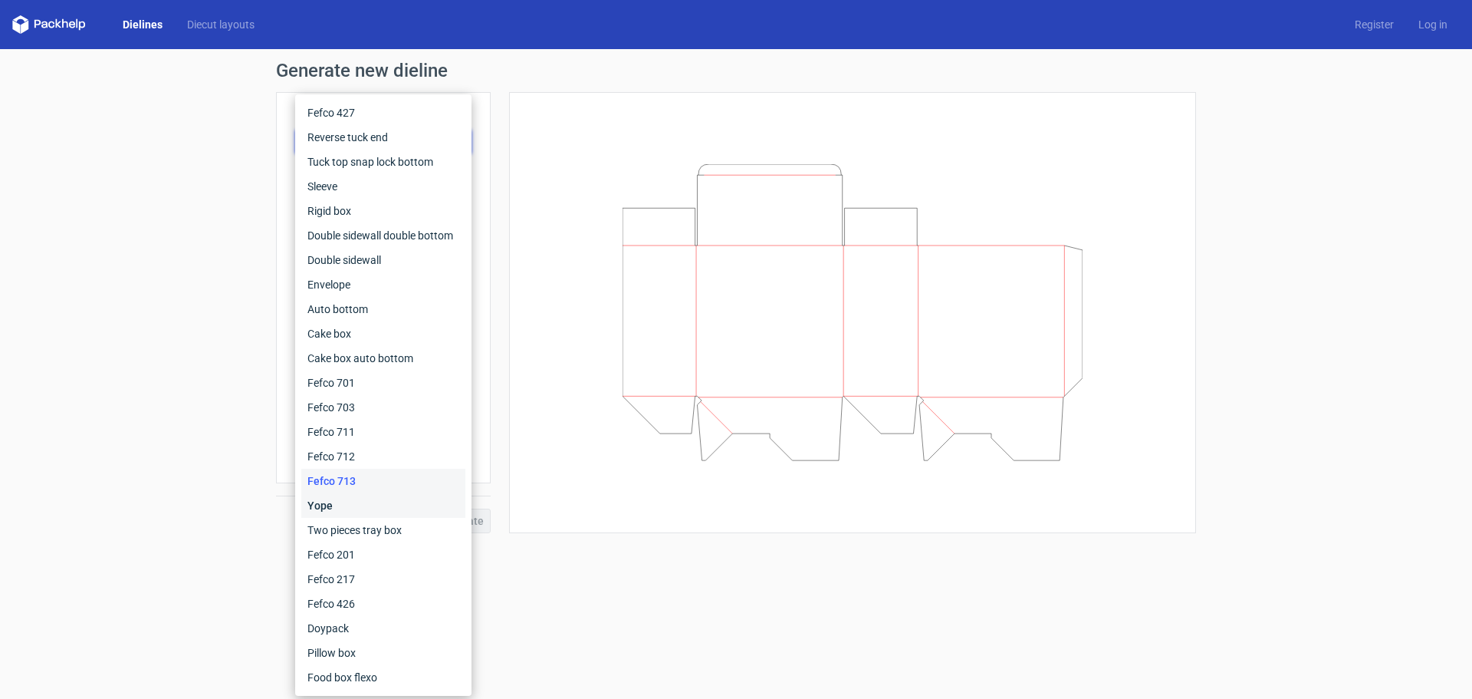
click at [424, 511] on div "Yope" at bounding box center [383, 505] width 164 height 25
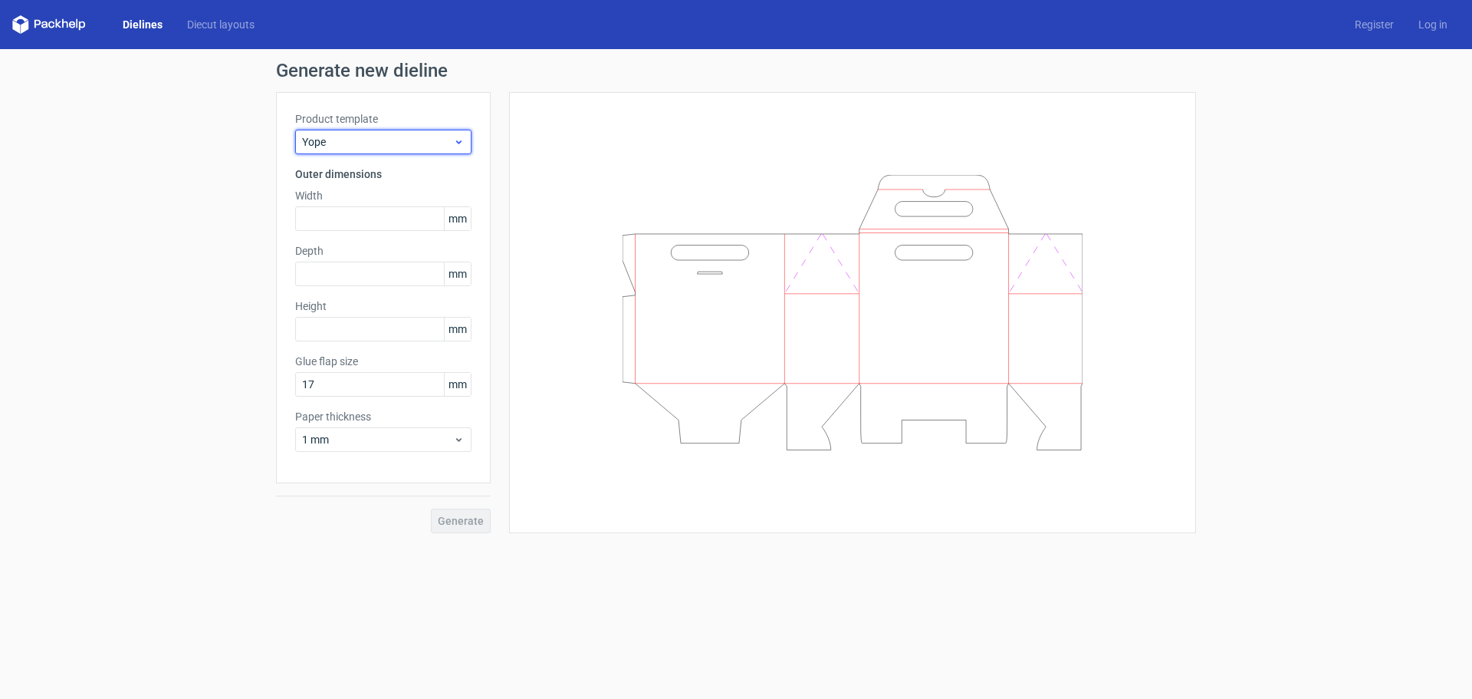
click at [459, 136] on icon at bounding box center [459, 142] width 12 height 12
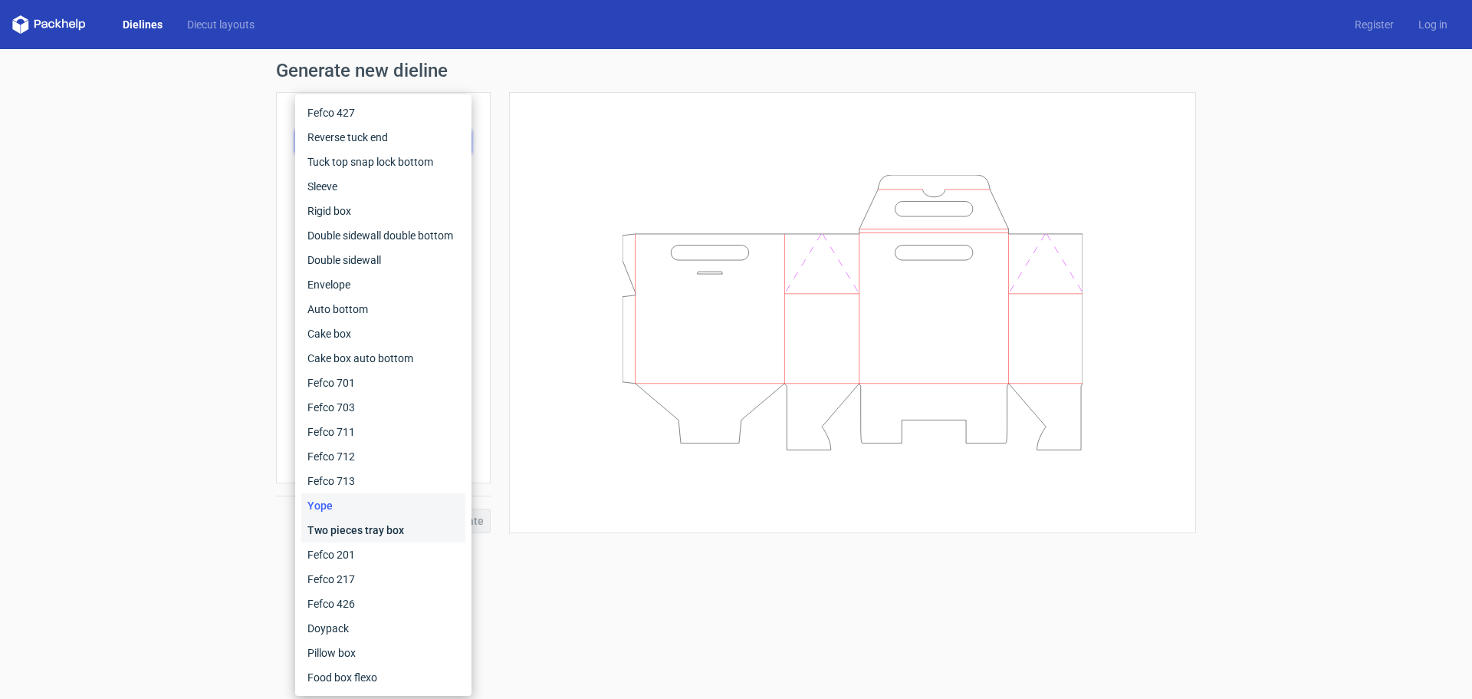
click at [436, 535] on div "Two pieces tray box" at bounding box center [383, 530] width 164 height 25
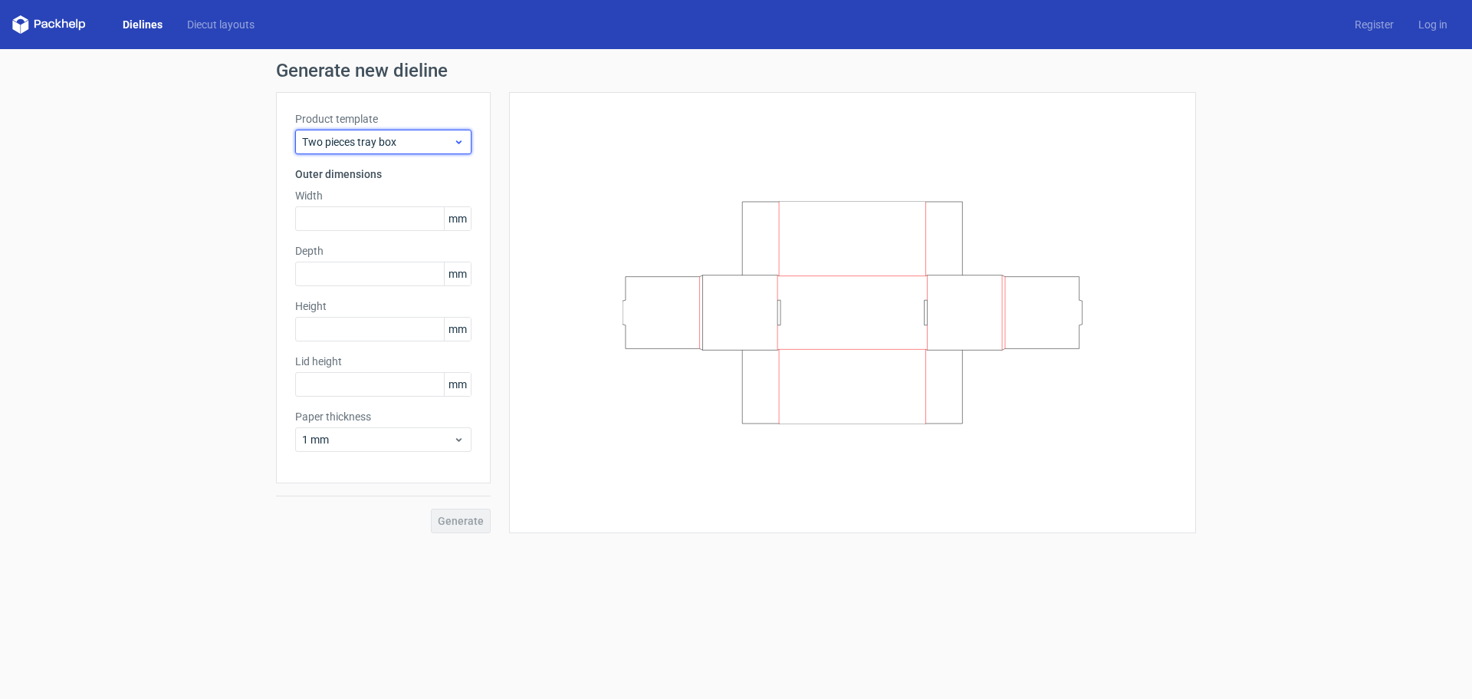
click at [460, 144] on icon at bounding box center [459, 142] width 12 height 12
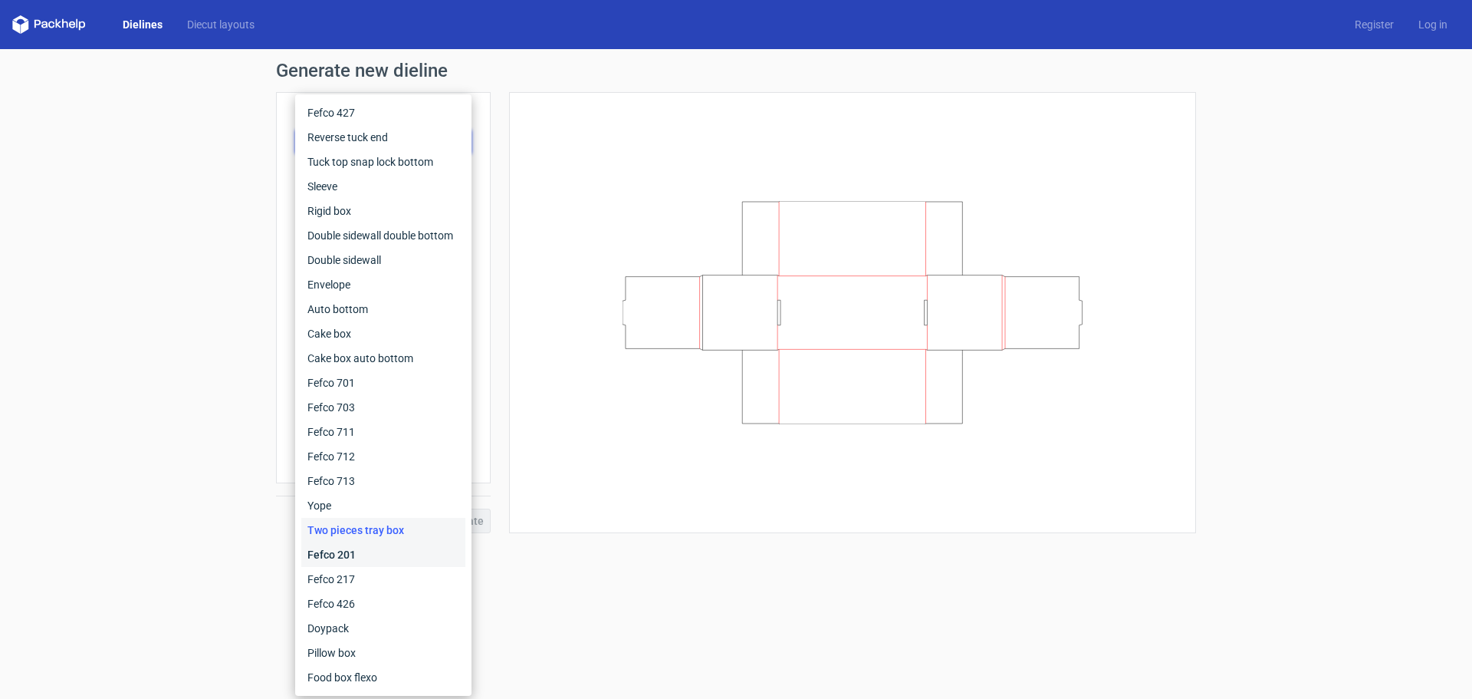
click at [419, 549] on div "Fefco 201" at bounding box center [383, 554] width 164 height 25
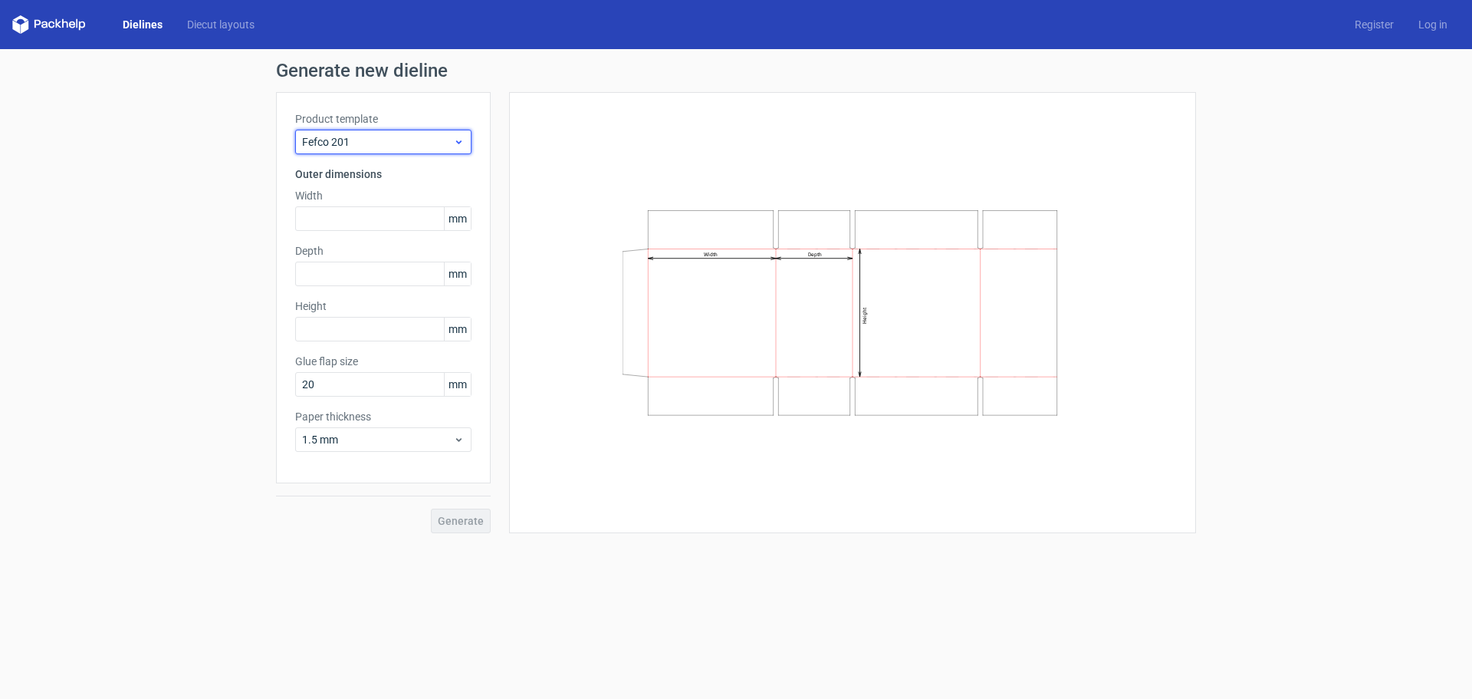
click at [415, 135] on span "Fefco 201" at bounding box center [377, 141] width 151 height 15
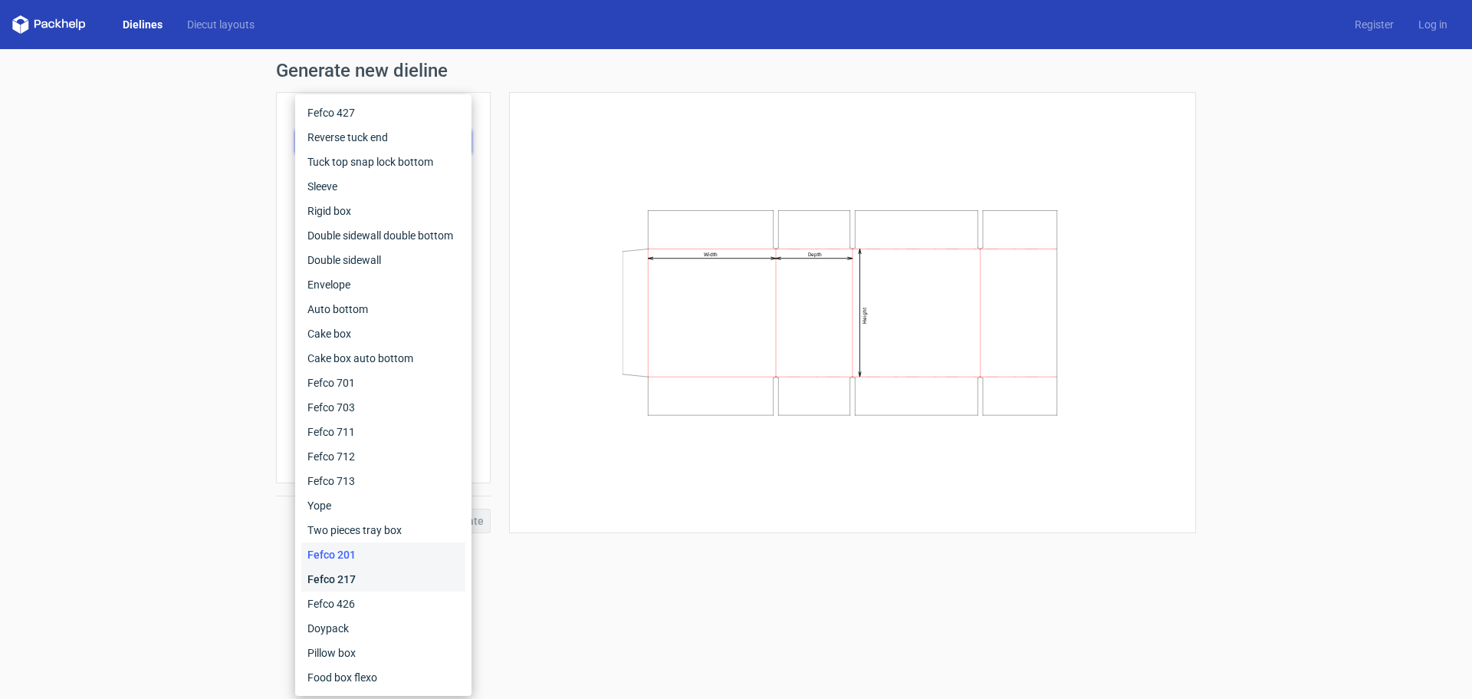
click at [406, 586] on div "Fefco 217" at bounding box center [383, 579] width 164 height 25
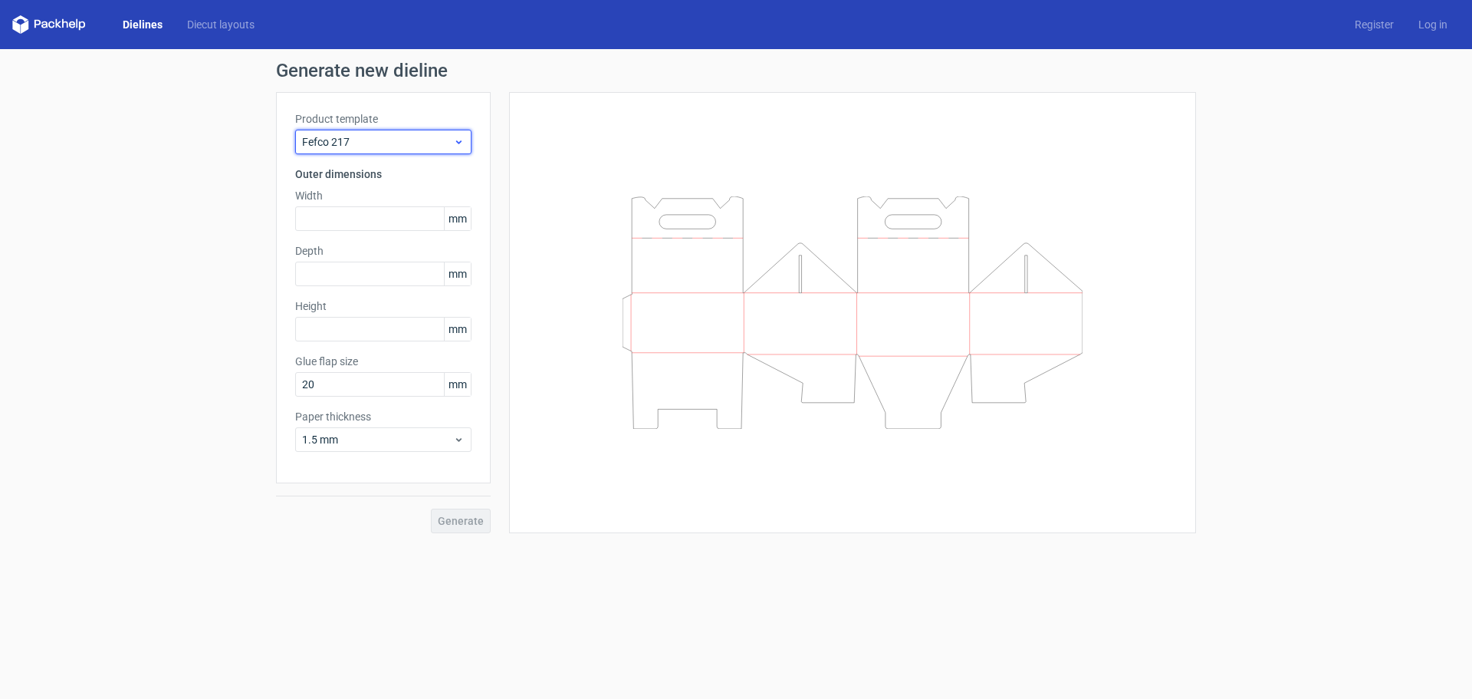
click at [451, 143] on span "Fefco 217" at bounding box center [377, 141] width 151 height 15
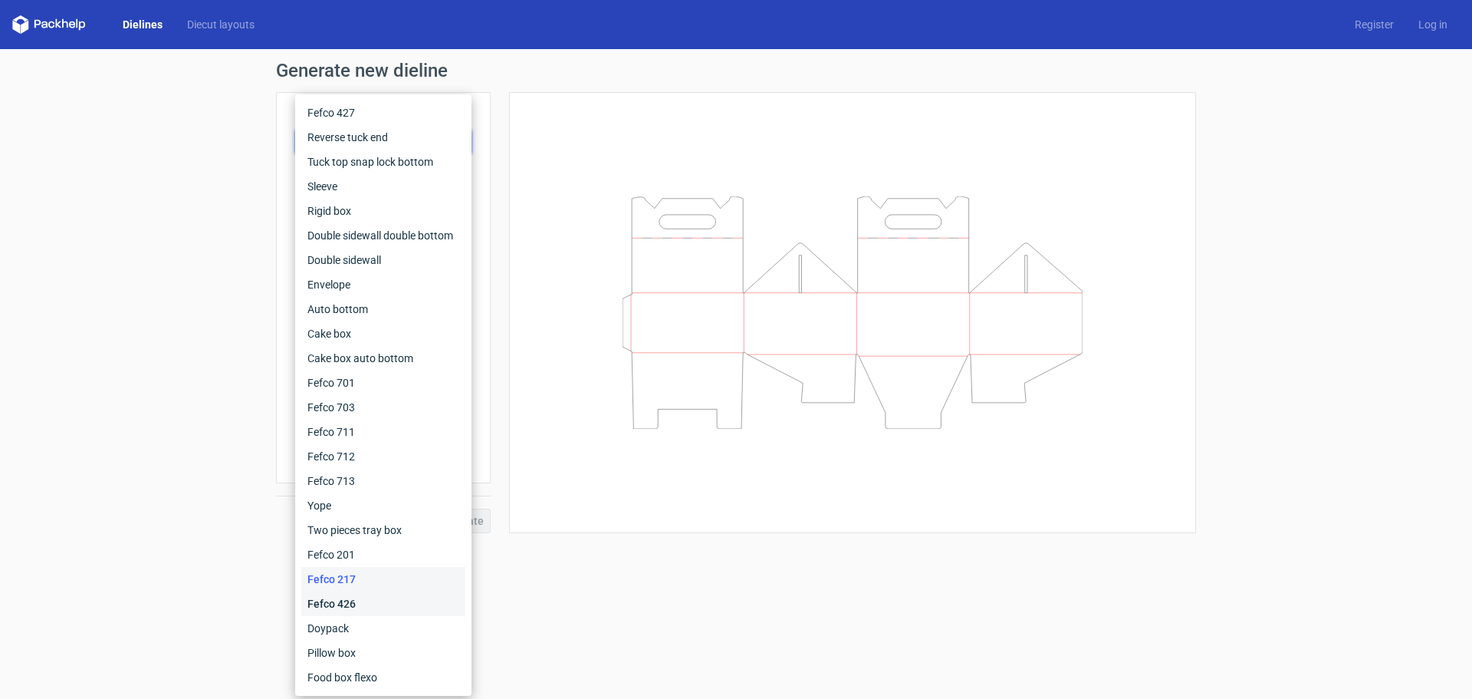
click at [389, 600] on div "Fefco 426" at bounding box center [383, 603] width 164 height 25
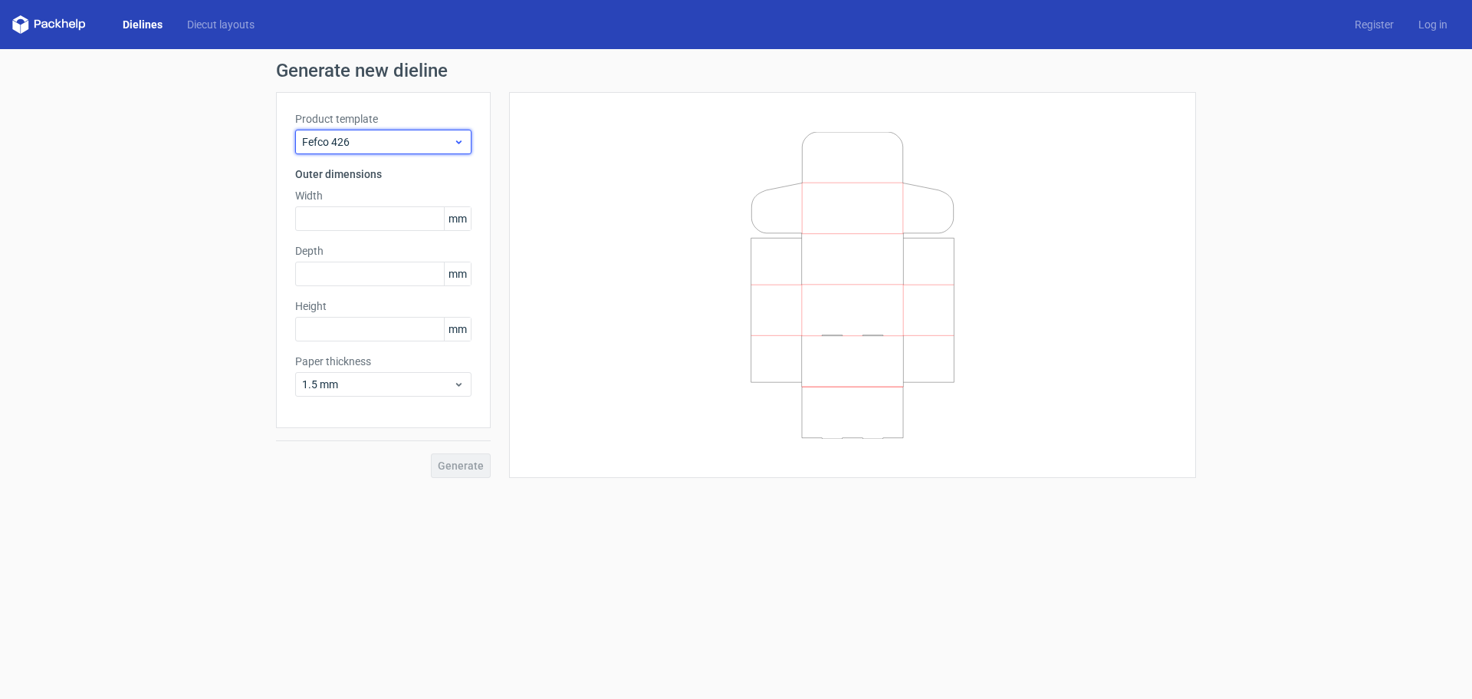
click at [448, 148] on span "Fefco 426" at bounding box center [377, 141] width 151 height 15
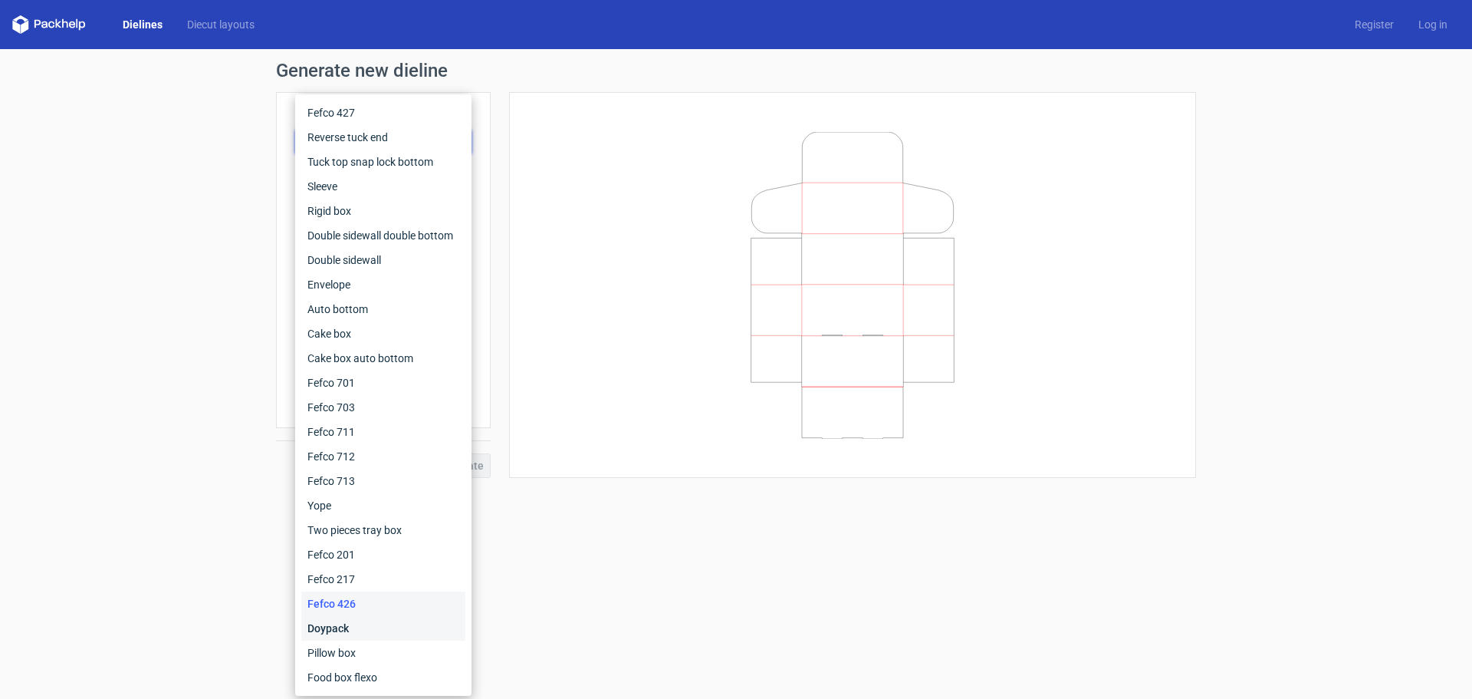
click at [387, 619] on div "Doypack" at bounding box center [383, 628] width 164 height 25
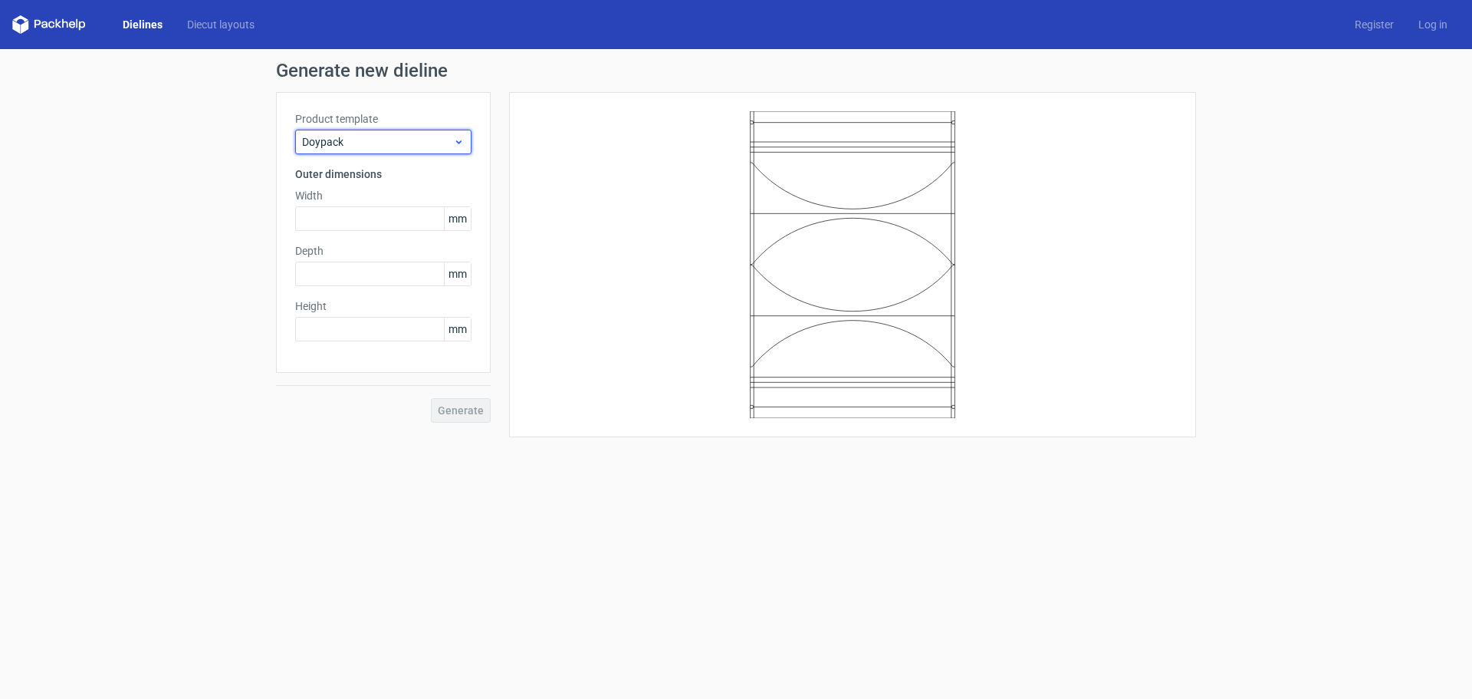
click at [425, 149] on span "Doypack" at bounding box center [377, 141] width 151 height 15
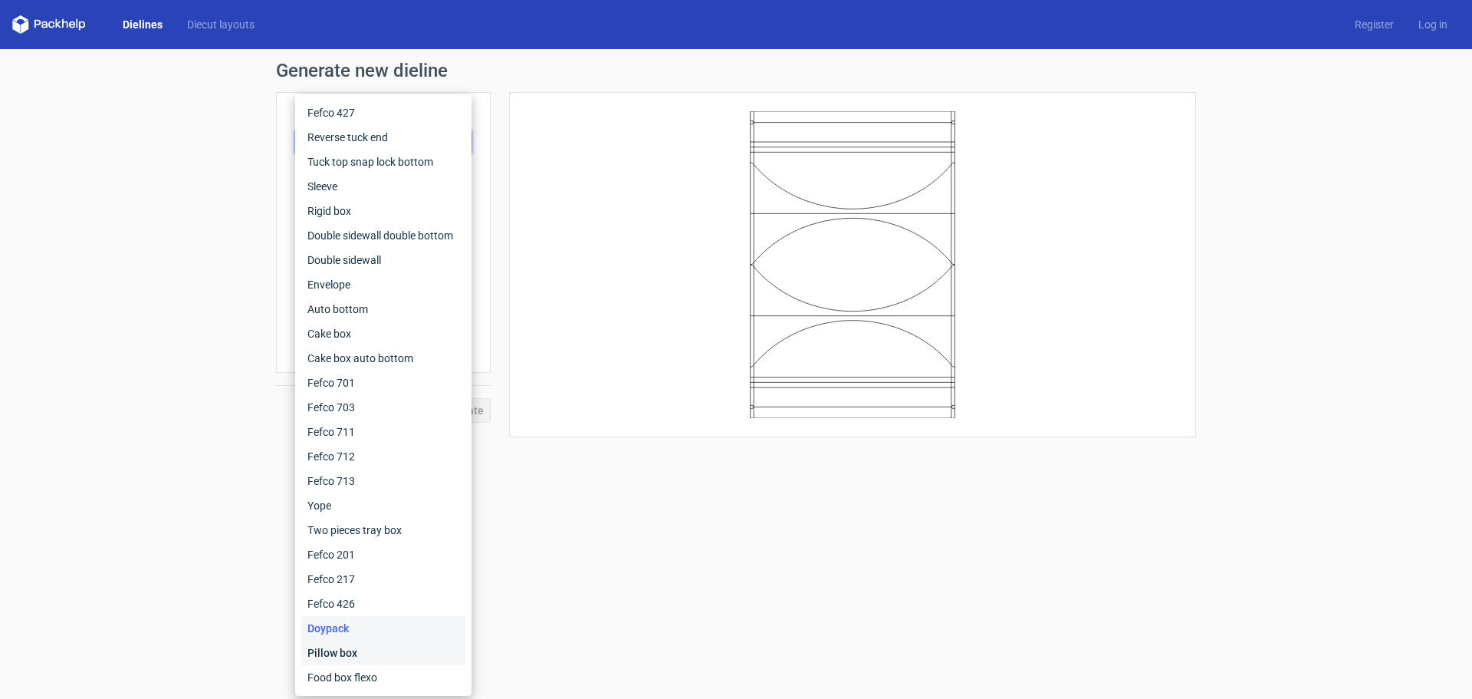
click at [397, 648] on div "Pillow box" at bounding box center [383, 652] width 164 height 25
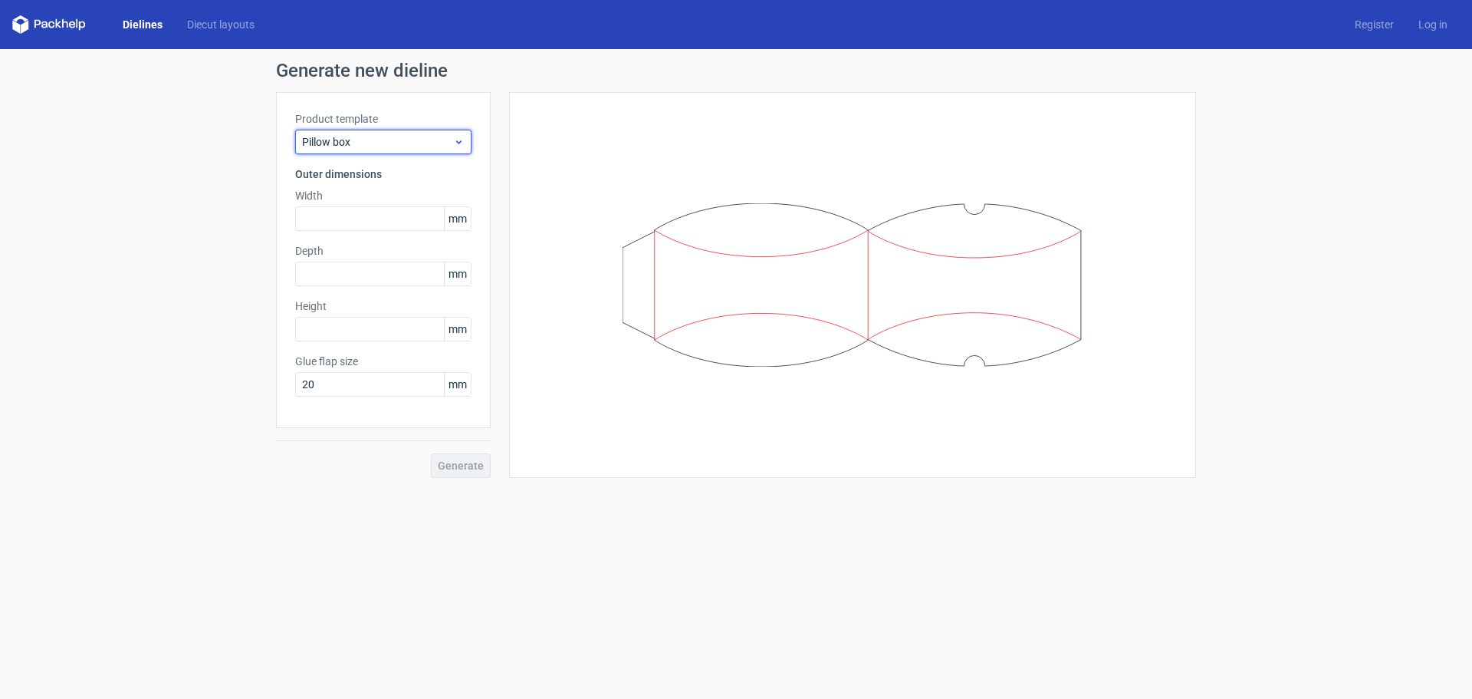
click at [465, 134] on div "Pillow box" at bounding box center [383, 142] width 176 height 25
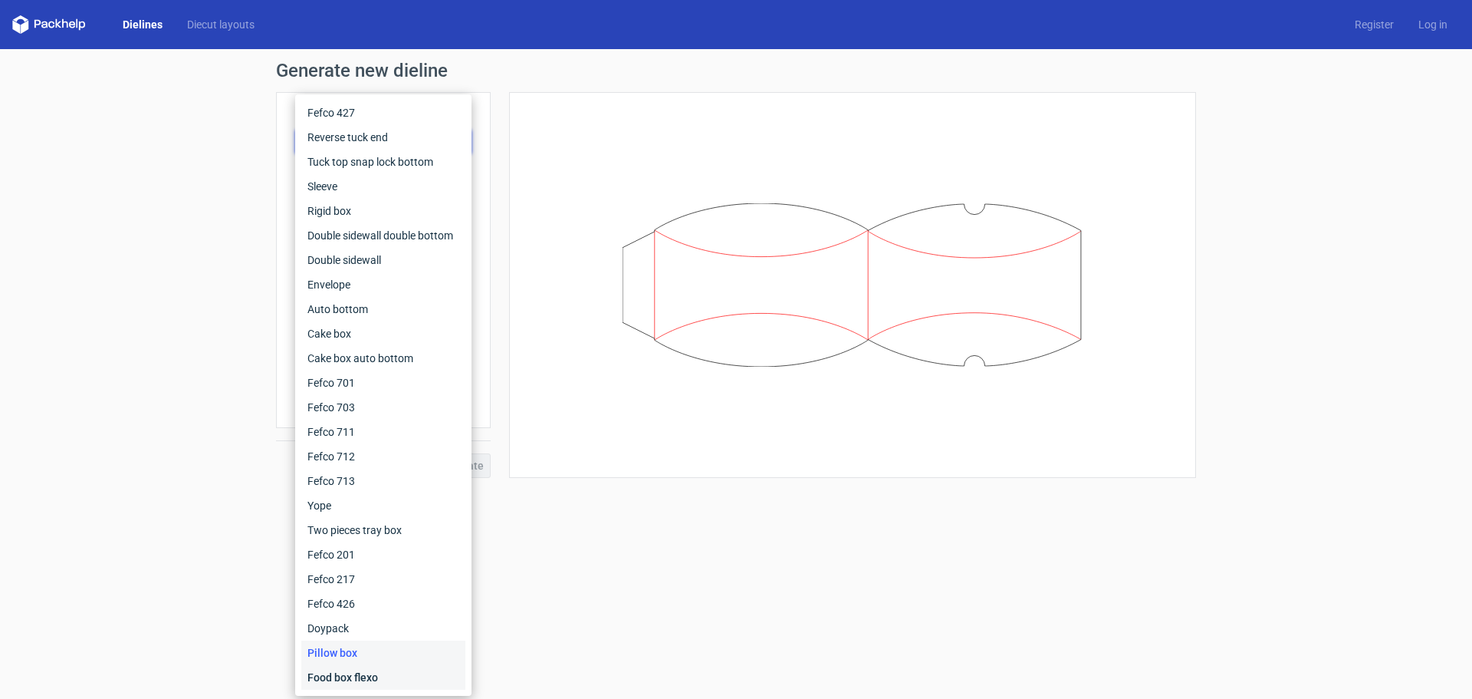
click at [424, 678] on div "Food box flexo" at bounding box center [383, 677] width 164 height 25
